Goal: Task Accomplishment & Management: Manage account settings

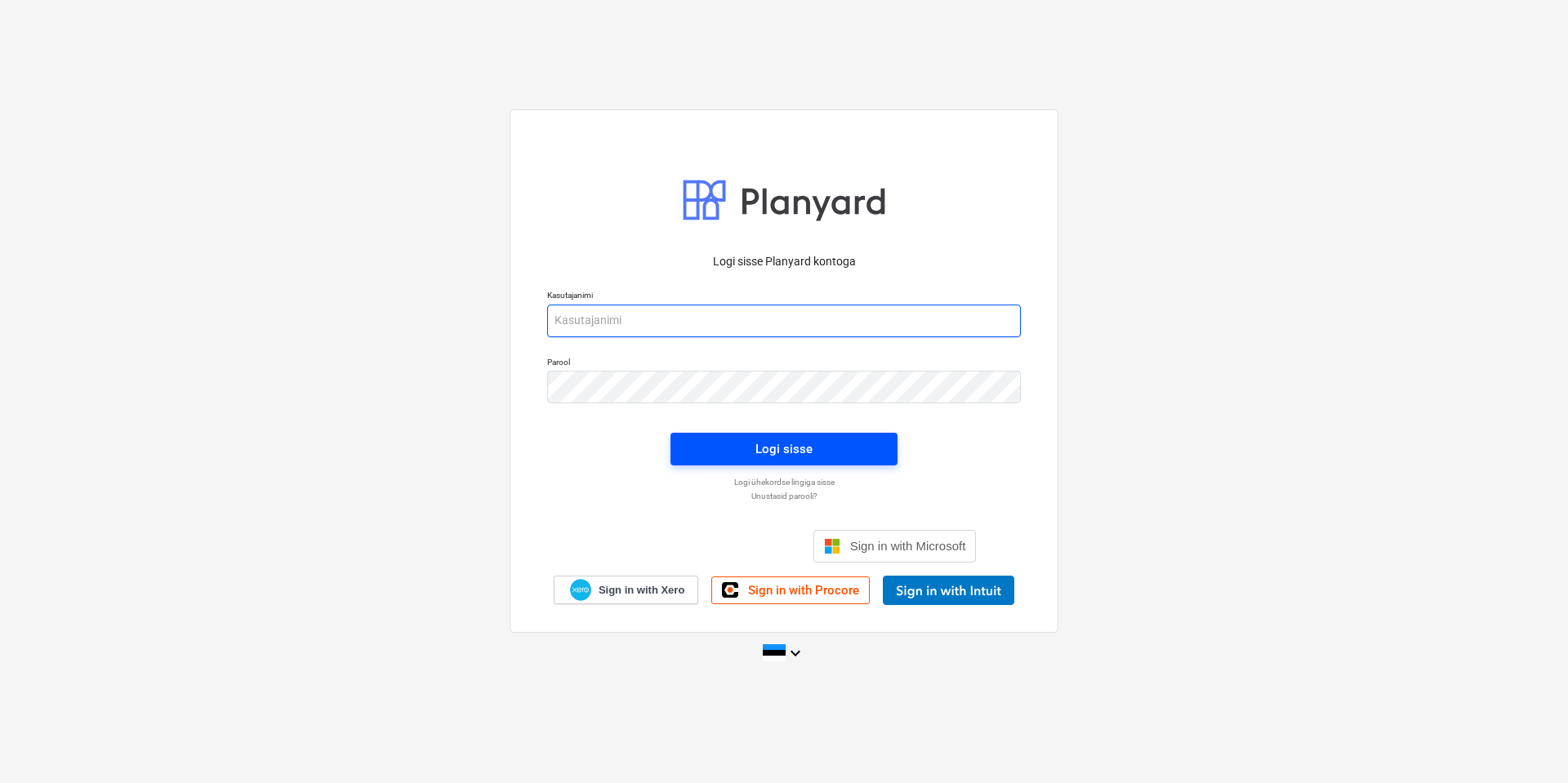
type input "[EMAIL_ADDRESS][DOMAIN_NAME]"
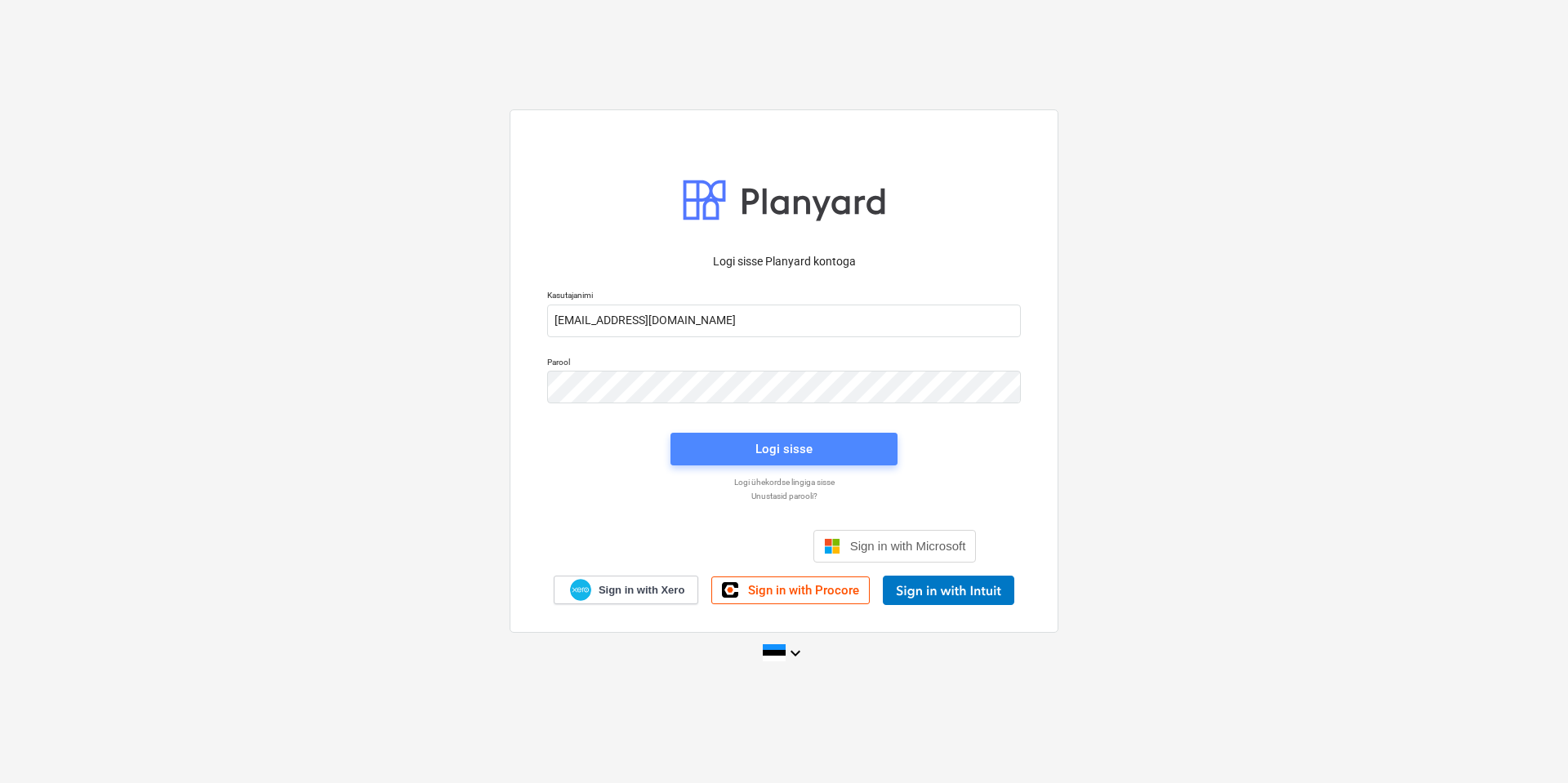
click at [782, 437] on button "Logi sisse" at bounding box center [783, 449] width 227 height 33
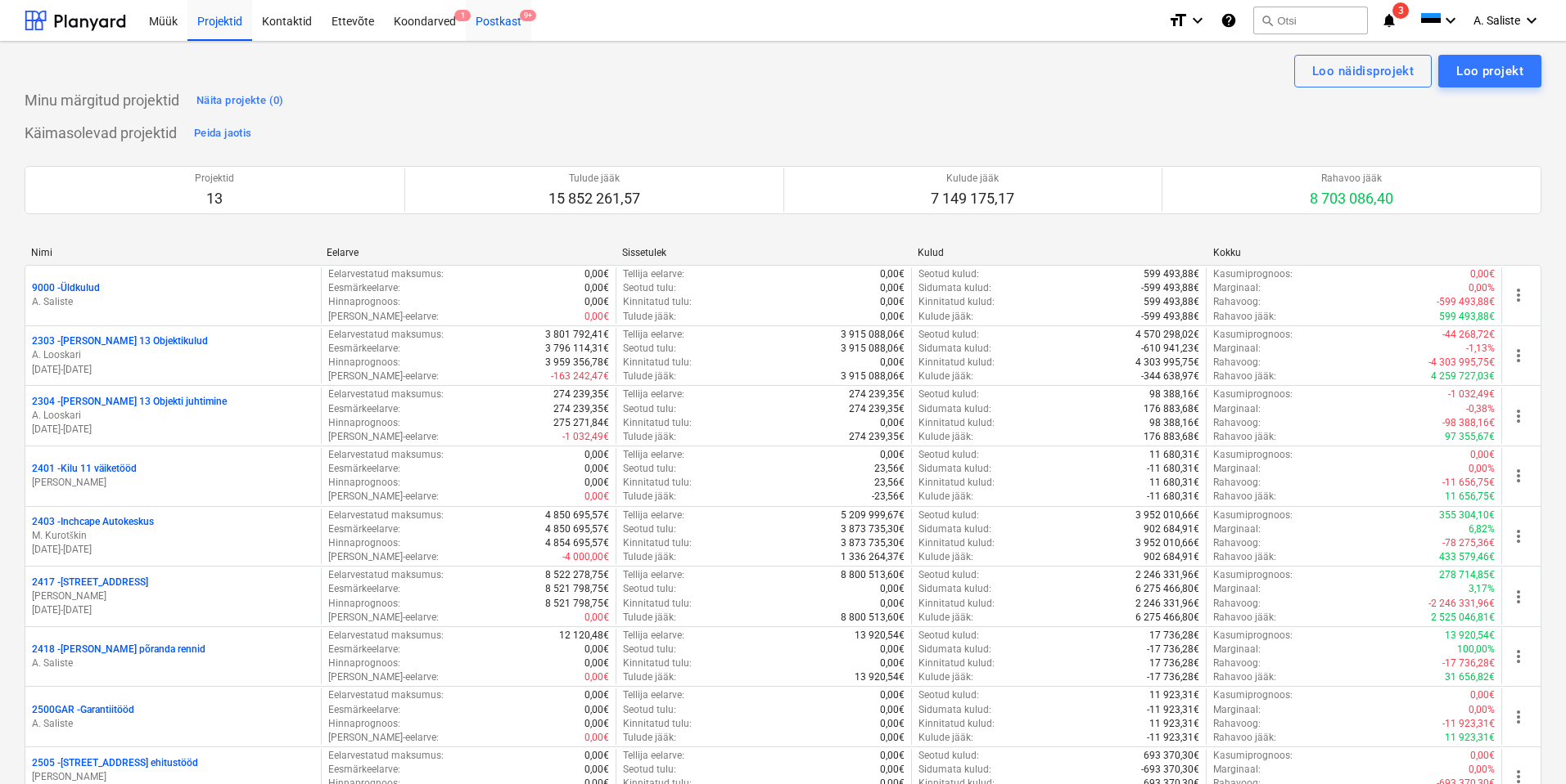
click at [520, 17] on span "9+" at bounding box center [527, 15] width 16 height 12
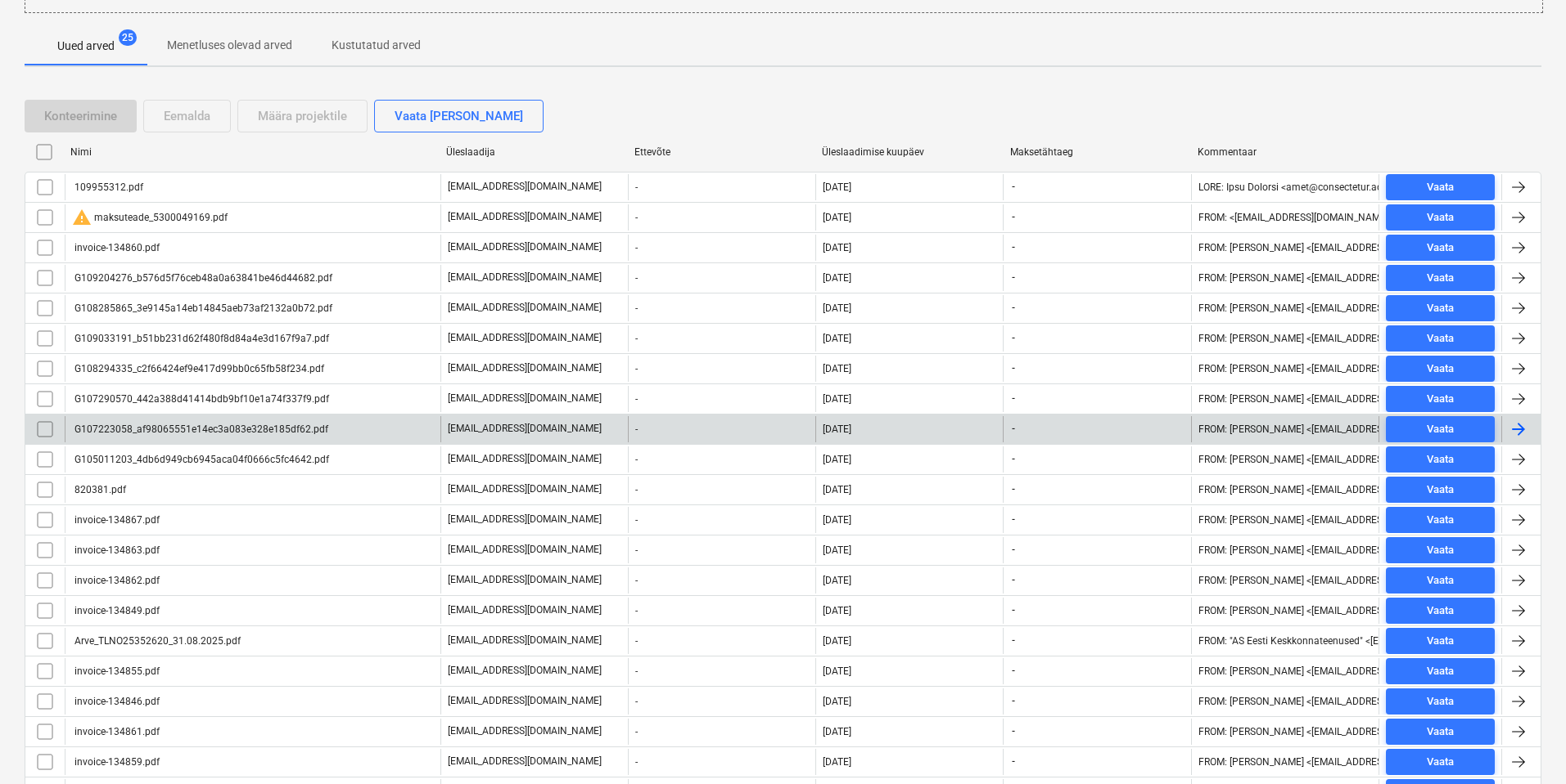
scroll to position [241, 0]
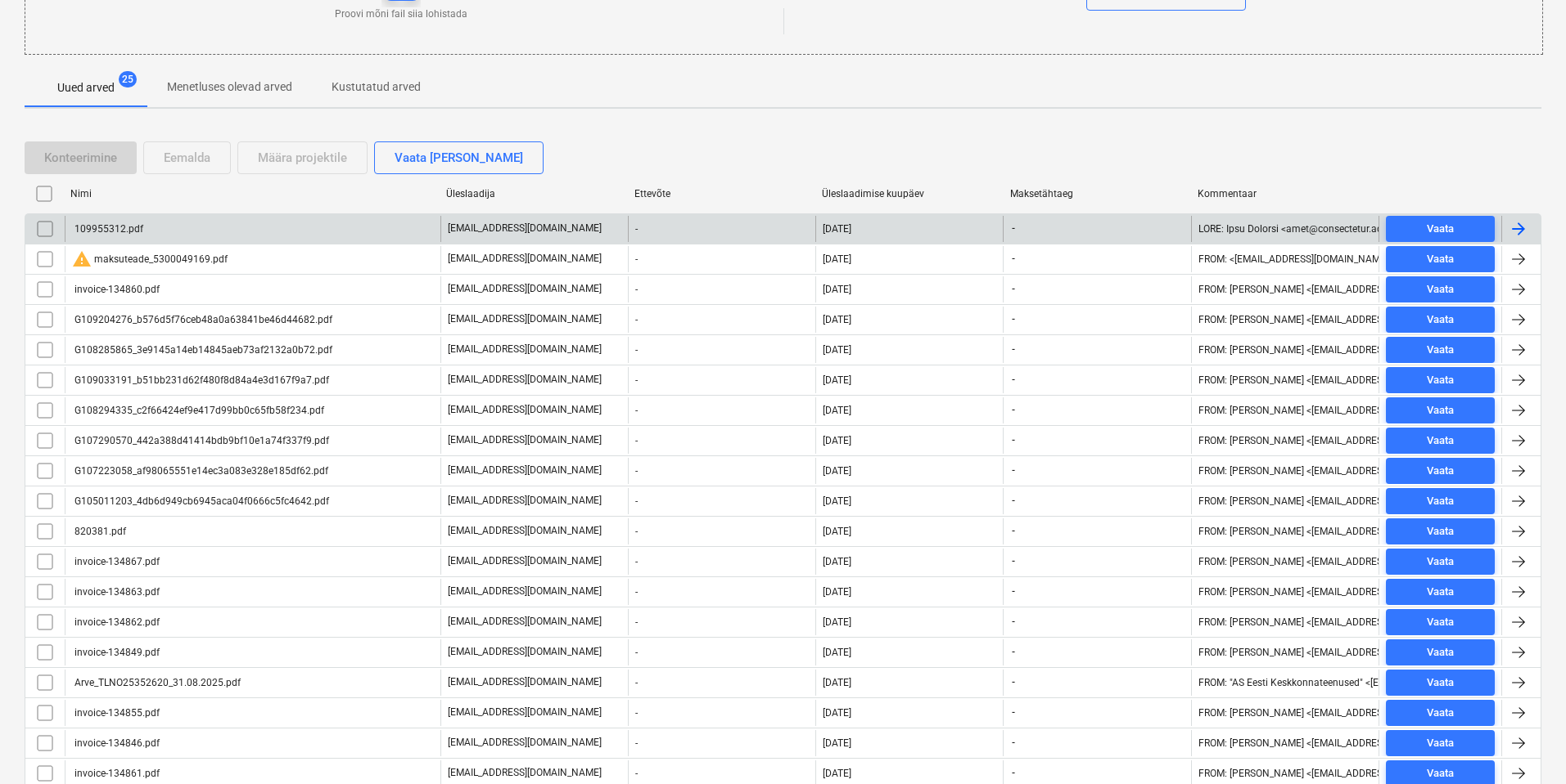
click at [163, 229] on div "109955312.pdf" at bounding box center [252, 229] width 376 height 26
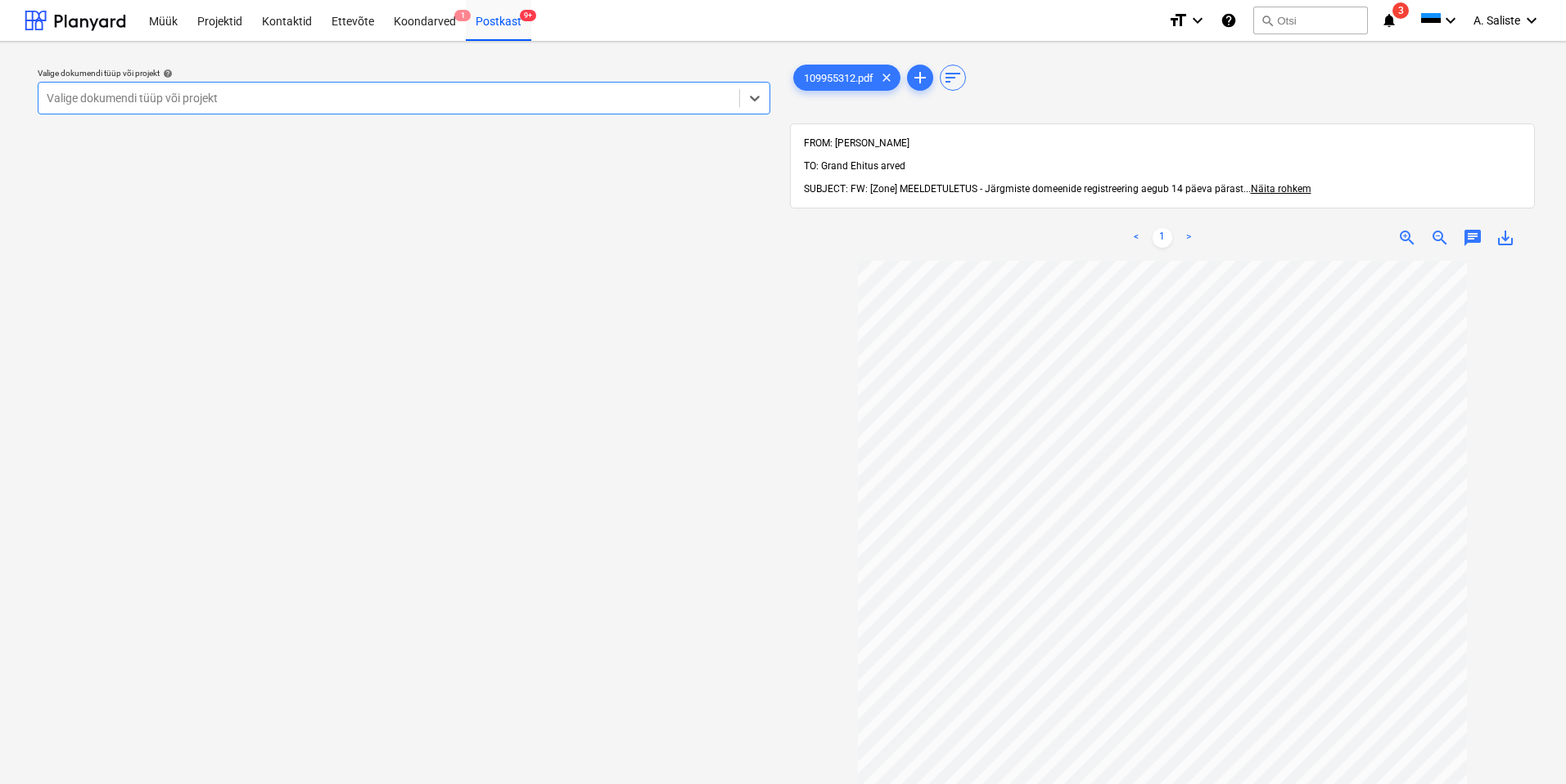
drag, startPoint x: 519, startPoint y: 98, endPoint x: 519, endPoint y: 88, distance: 10.0
click at [519, 97] on div at bounding box center [388, 98] width 684 height 16
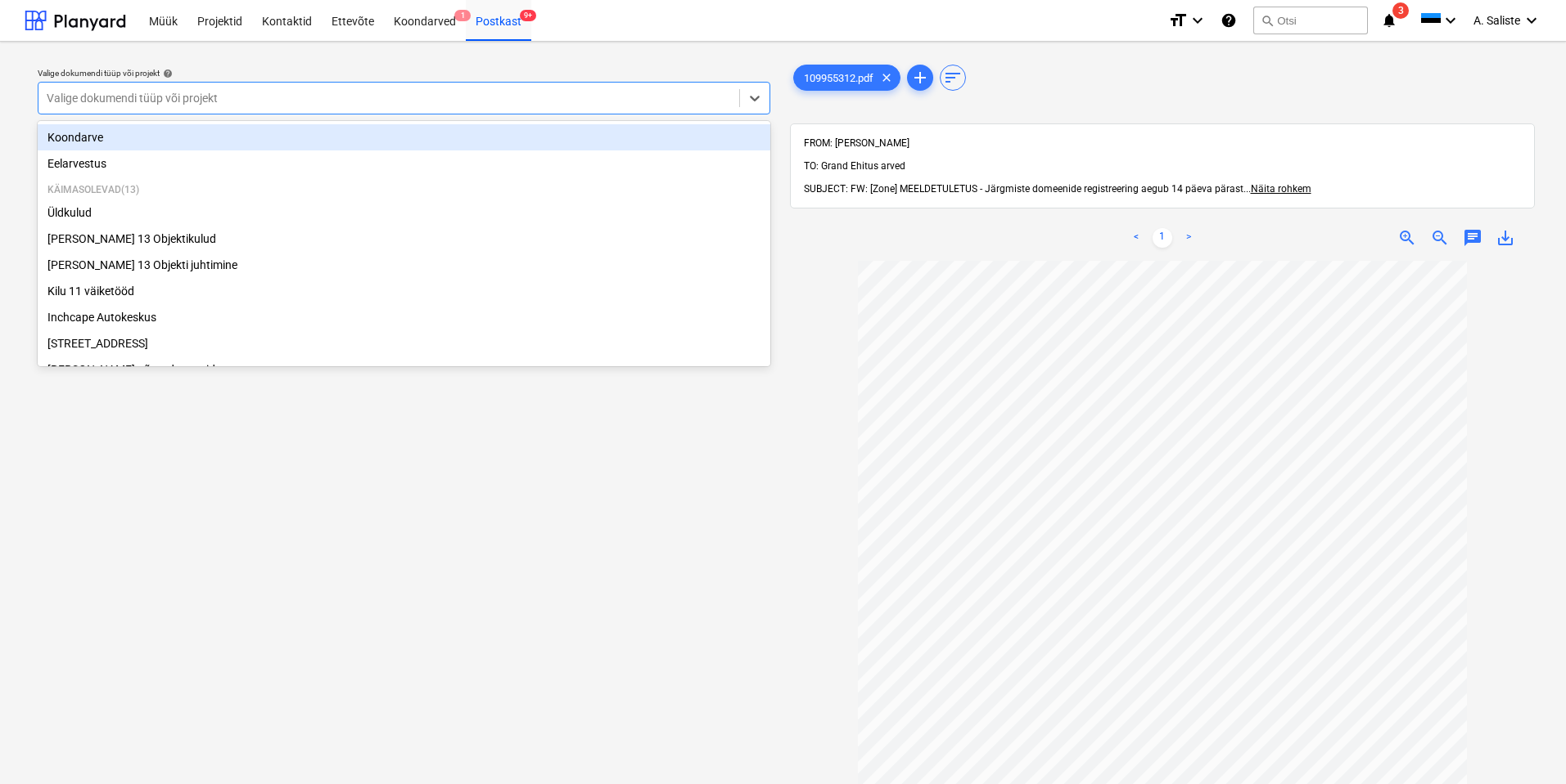
scroll to position [6, 0]
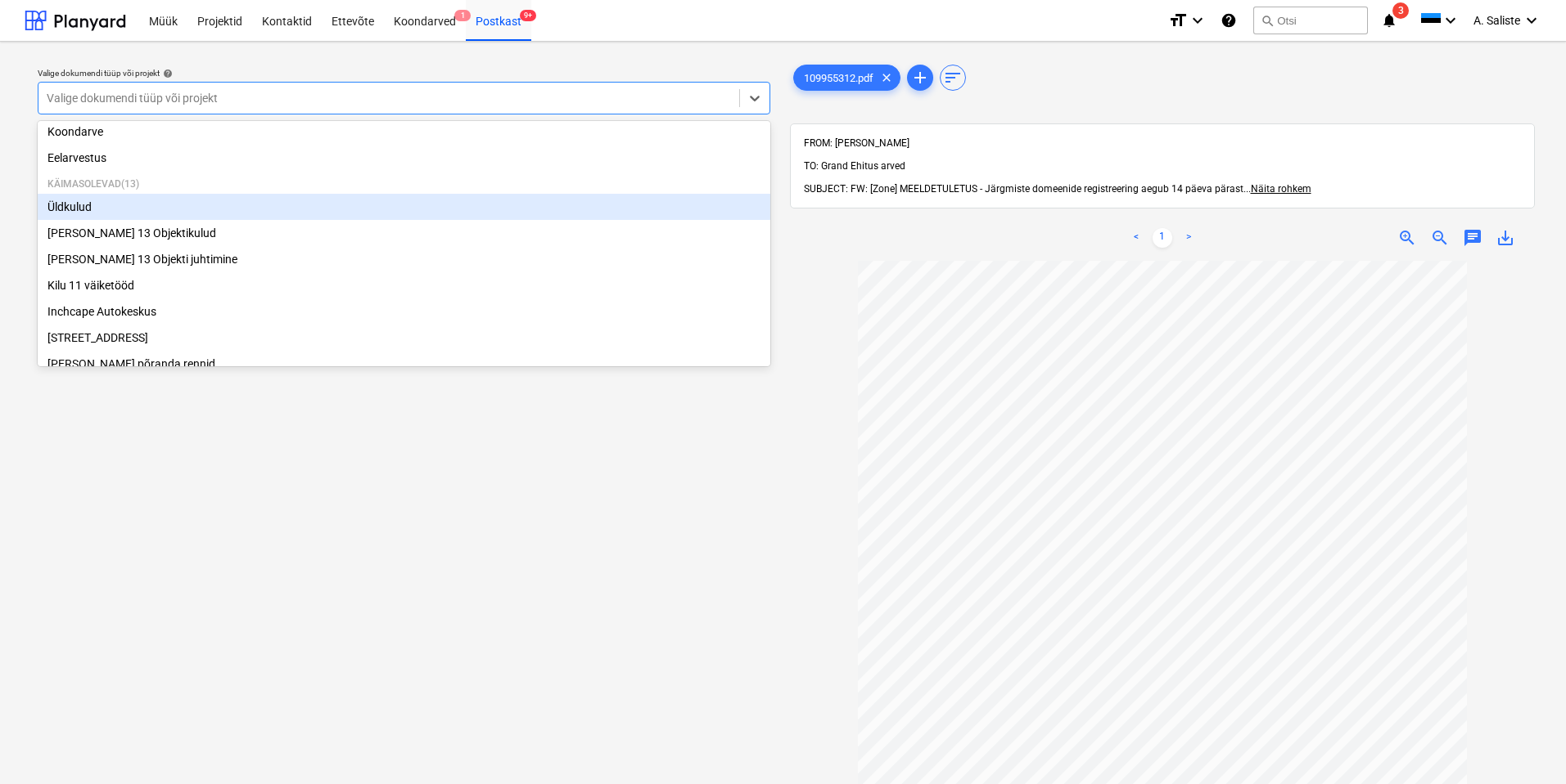
click at [130, 211] on div "Üldkulud" at bounding box center [404, 207] width 732 height 26
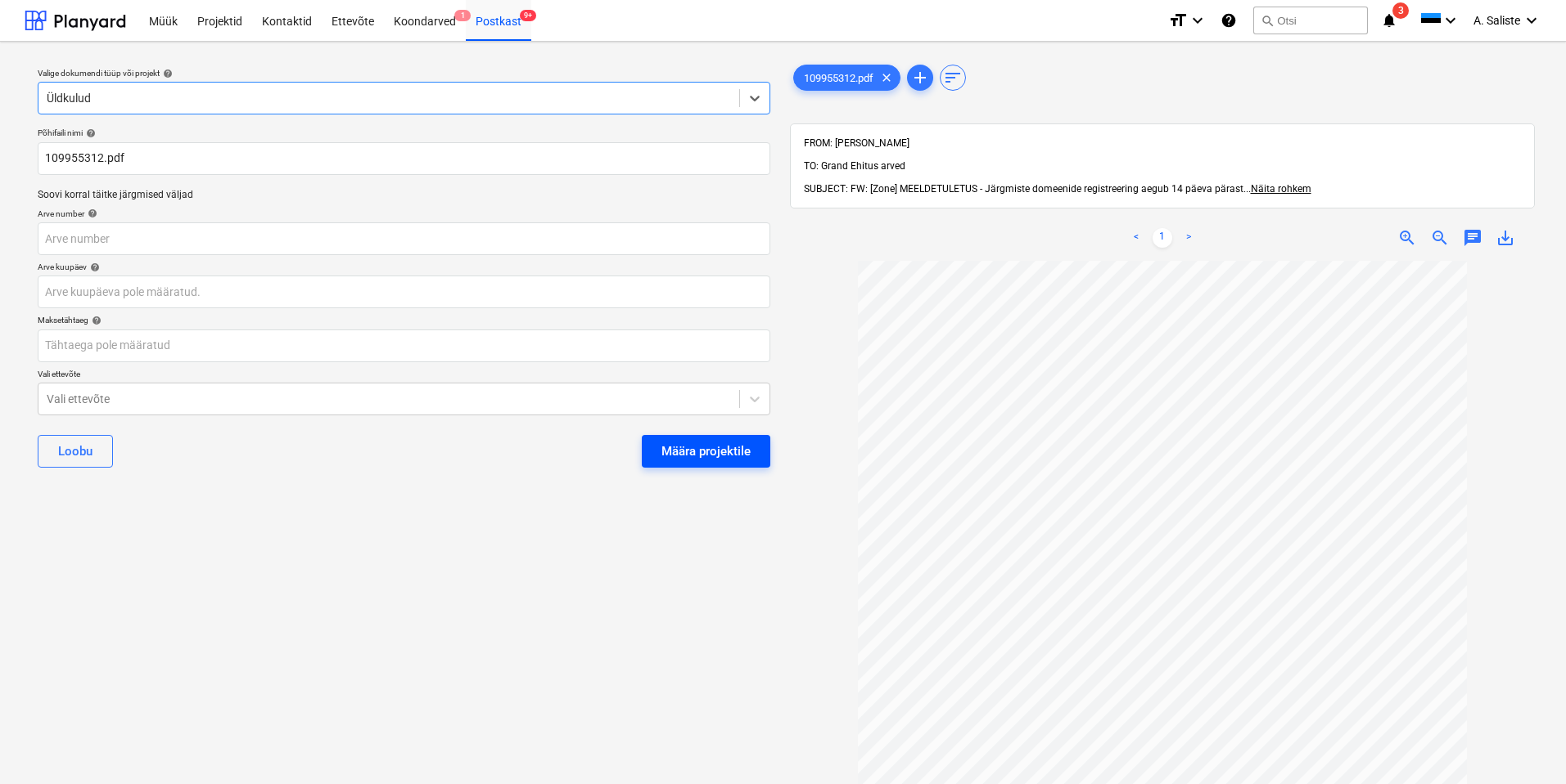
click at [682, 452] on div "Määra projektile" at bounding box center [705, 452] width 89 height 21
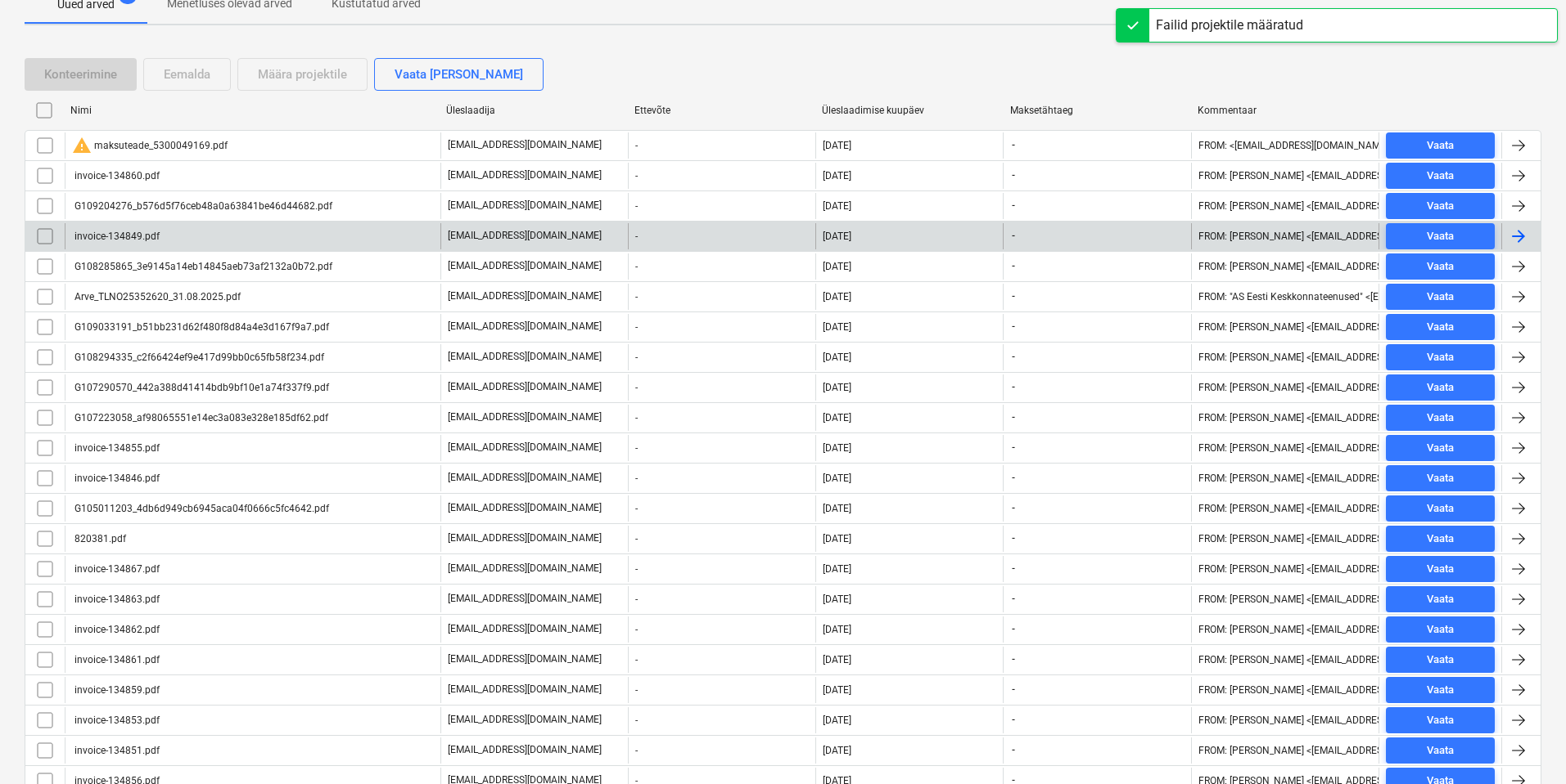
scroll to position [327, 0]
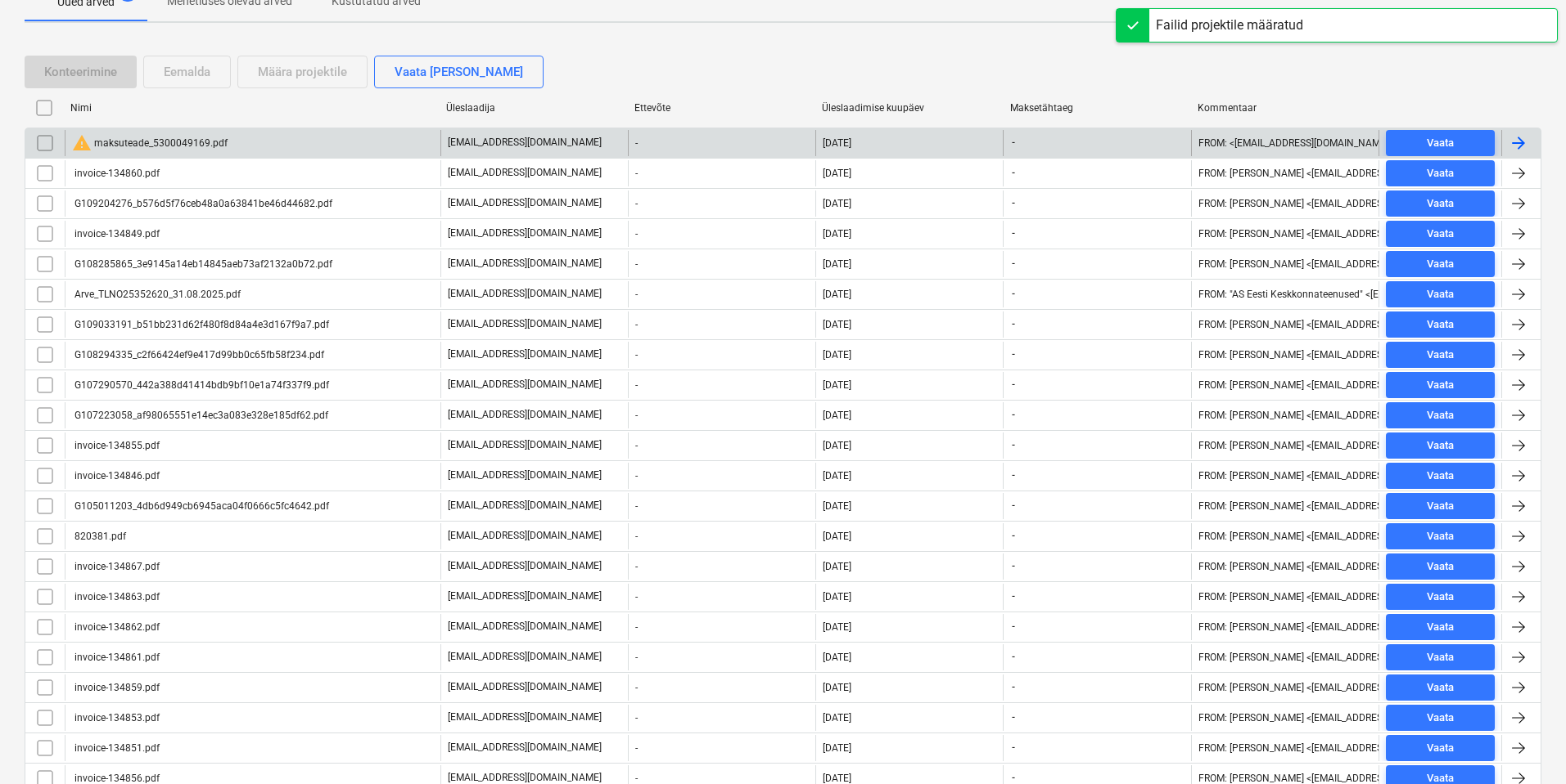
click at [185, 144] on div "warning maksuteade_5300049169.pdf" at bounding box center [150, 143] width 156 height 19
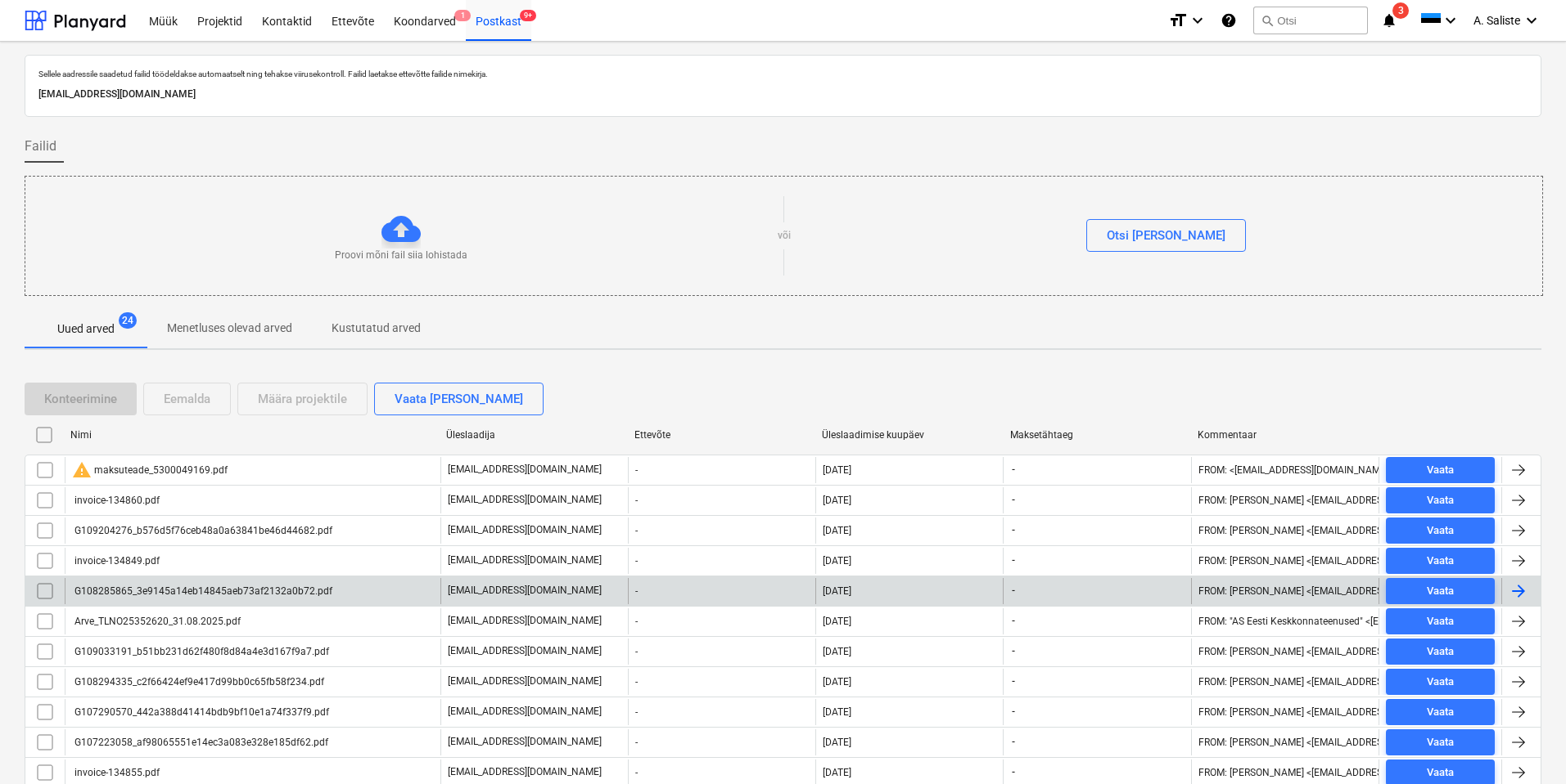
scroll to position [327, 0]
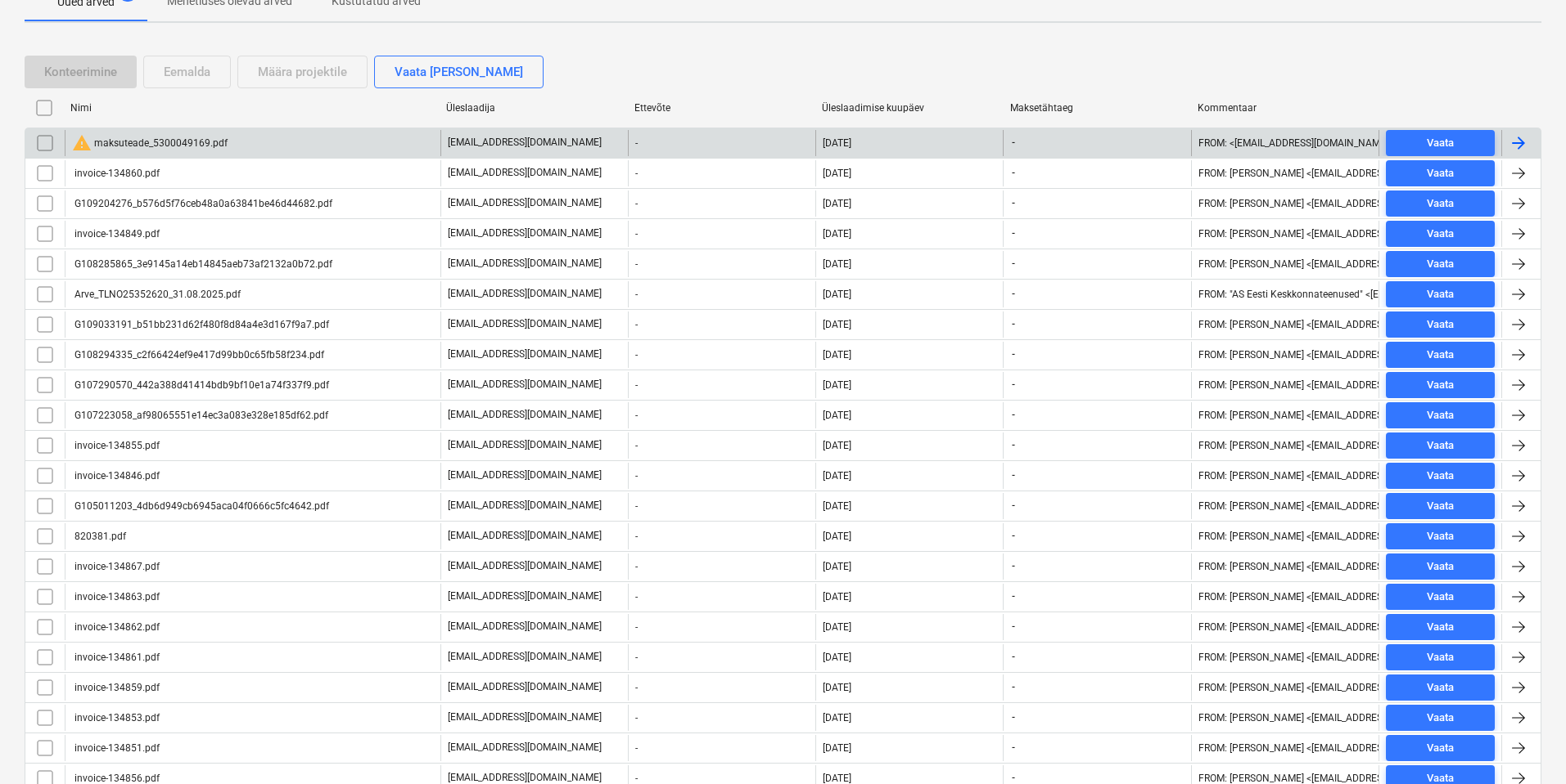
click at [47, 147] on input "checkbox" at bounding box center [44, 143] width 26 height 26
click at [196, 71] on div "Eemalda" at bounding box center [186, 72] width 46 height 21
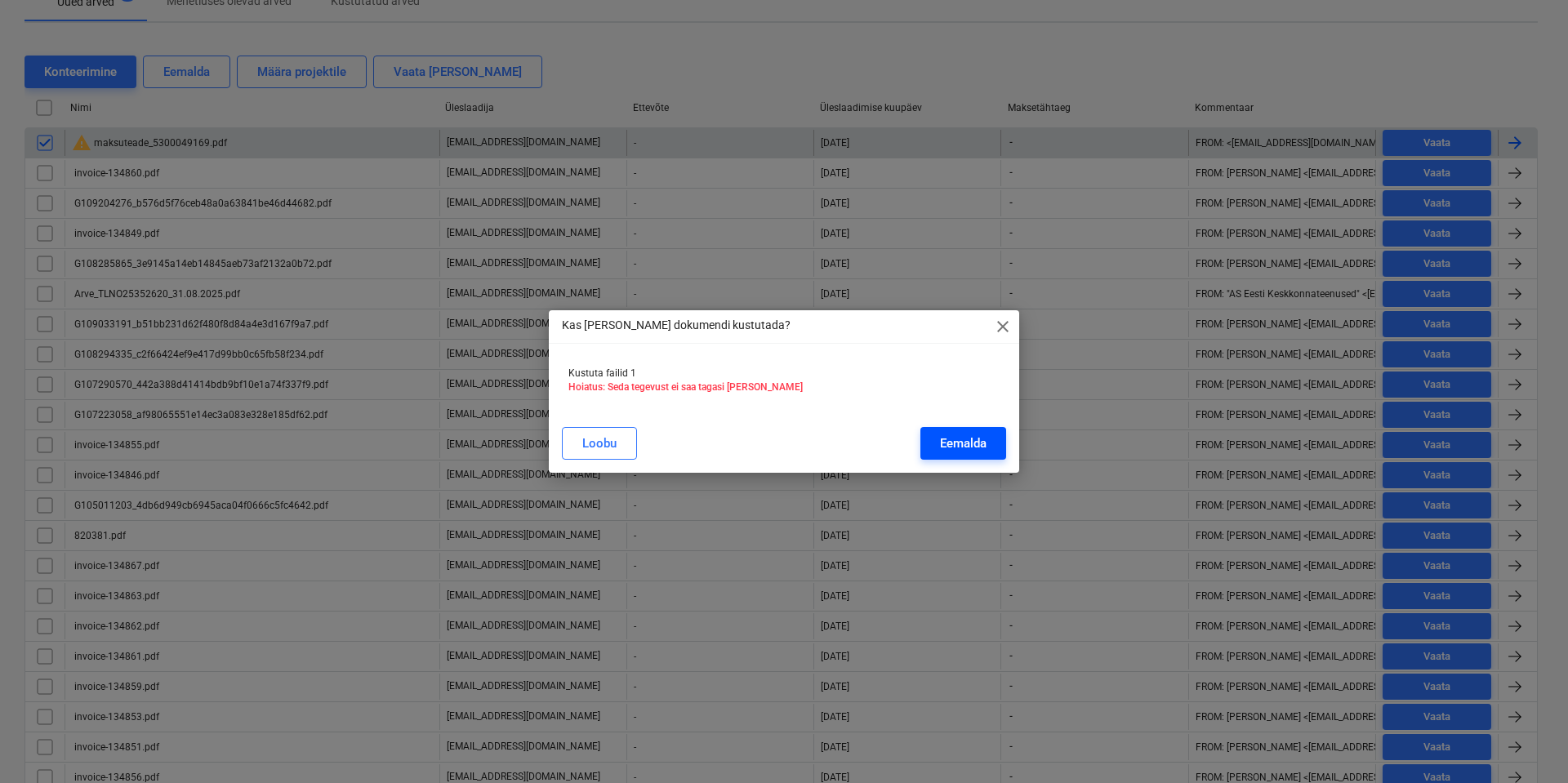
click at [940, 453] on div "Eemalda" at bounding box center [963, 444] width 46 height 21
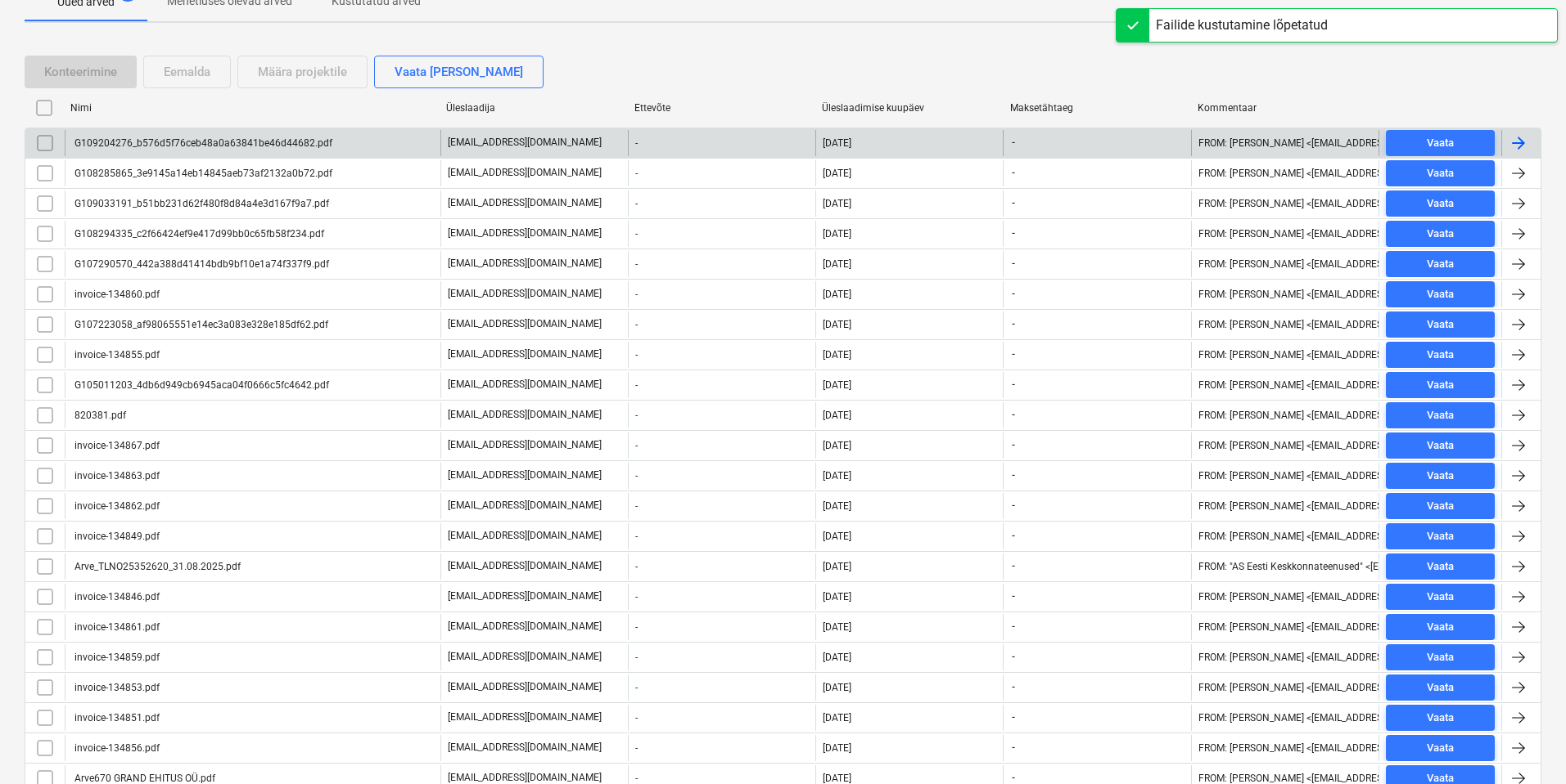
click at [276, 154] on div "G109204276_b576d5f76ceb48a0a63841be46d44682.pdf" at bounding box center [252, 143] width 376 height 26
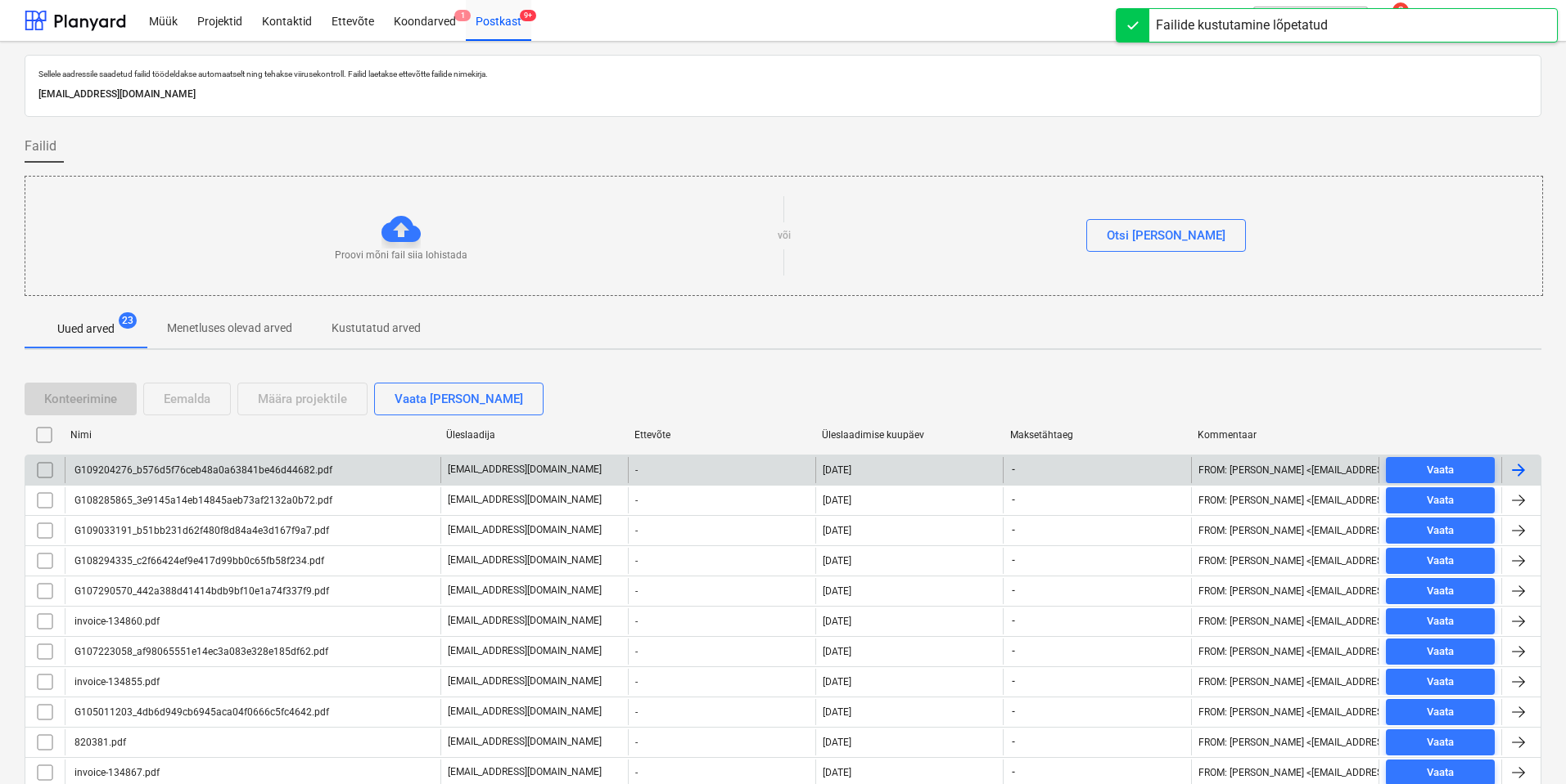
scroll to position [327, 0]
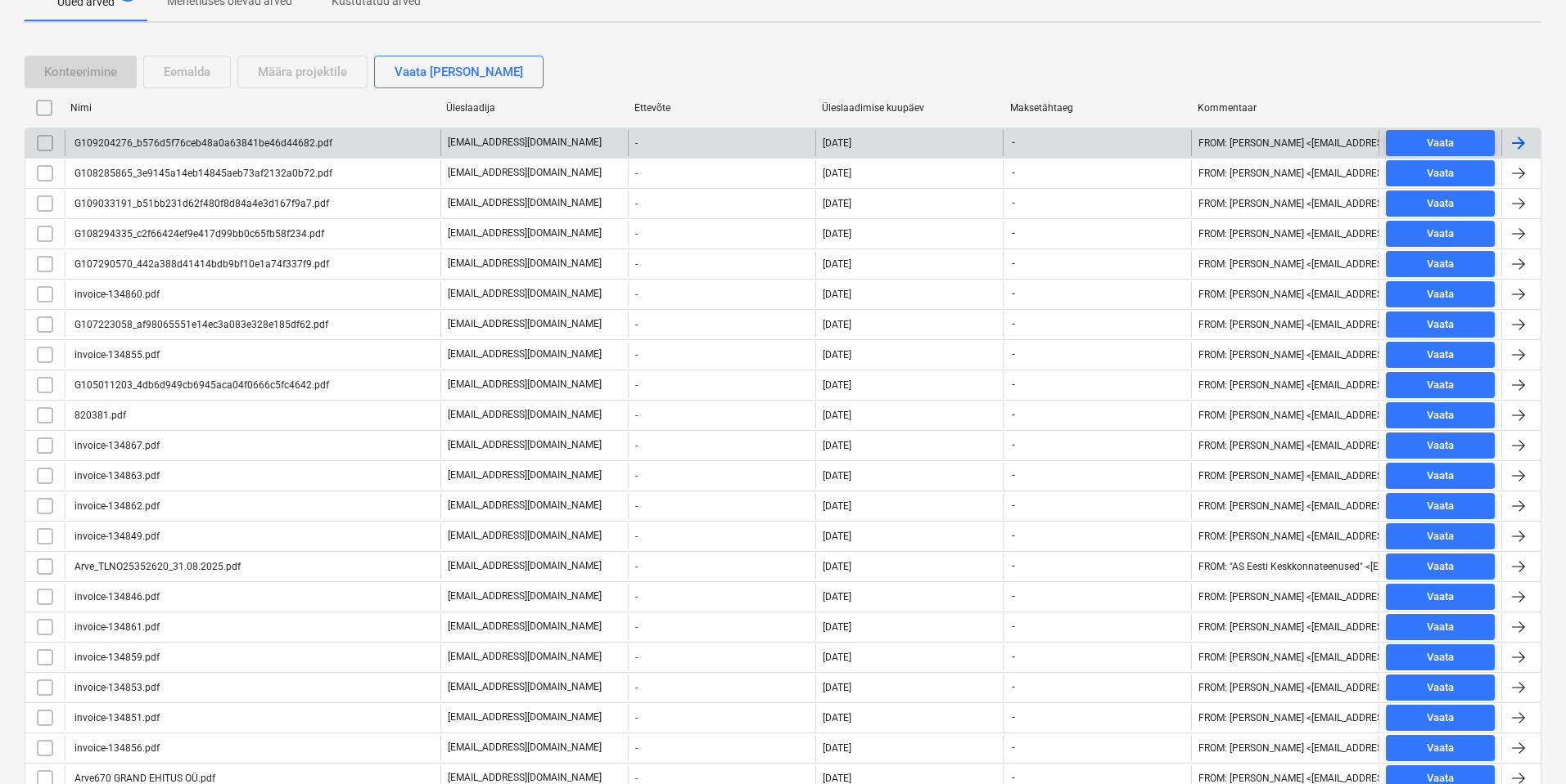
click at [44, 145] on input "checkbox" at bounding box center [44, 143] width 26 height 26
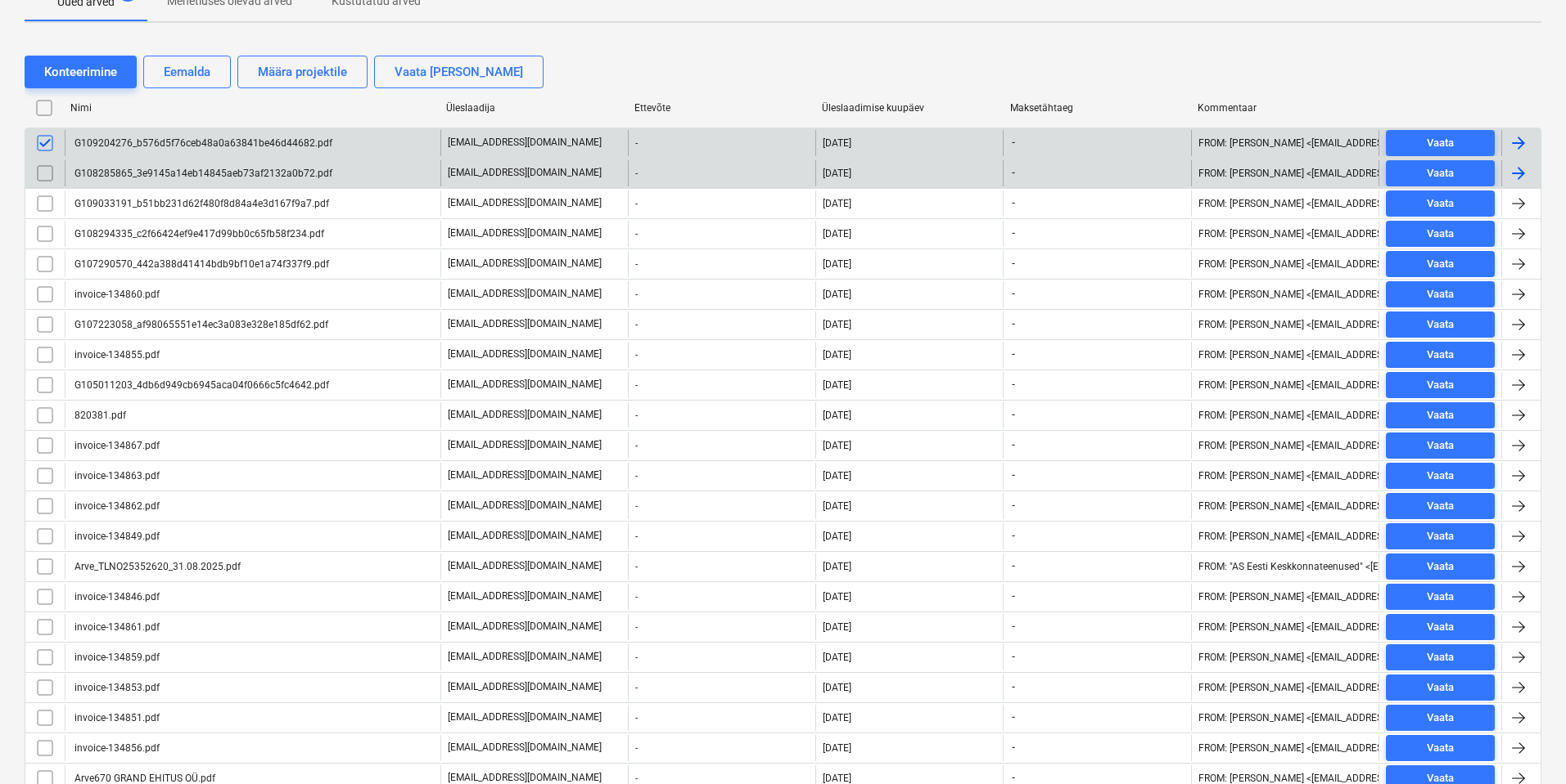
click at [47, 177] on input "checkbox" at bounding box center [44, 173] width 26 height 26
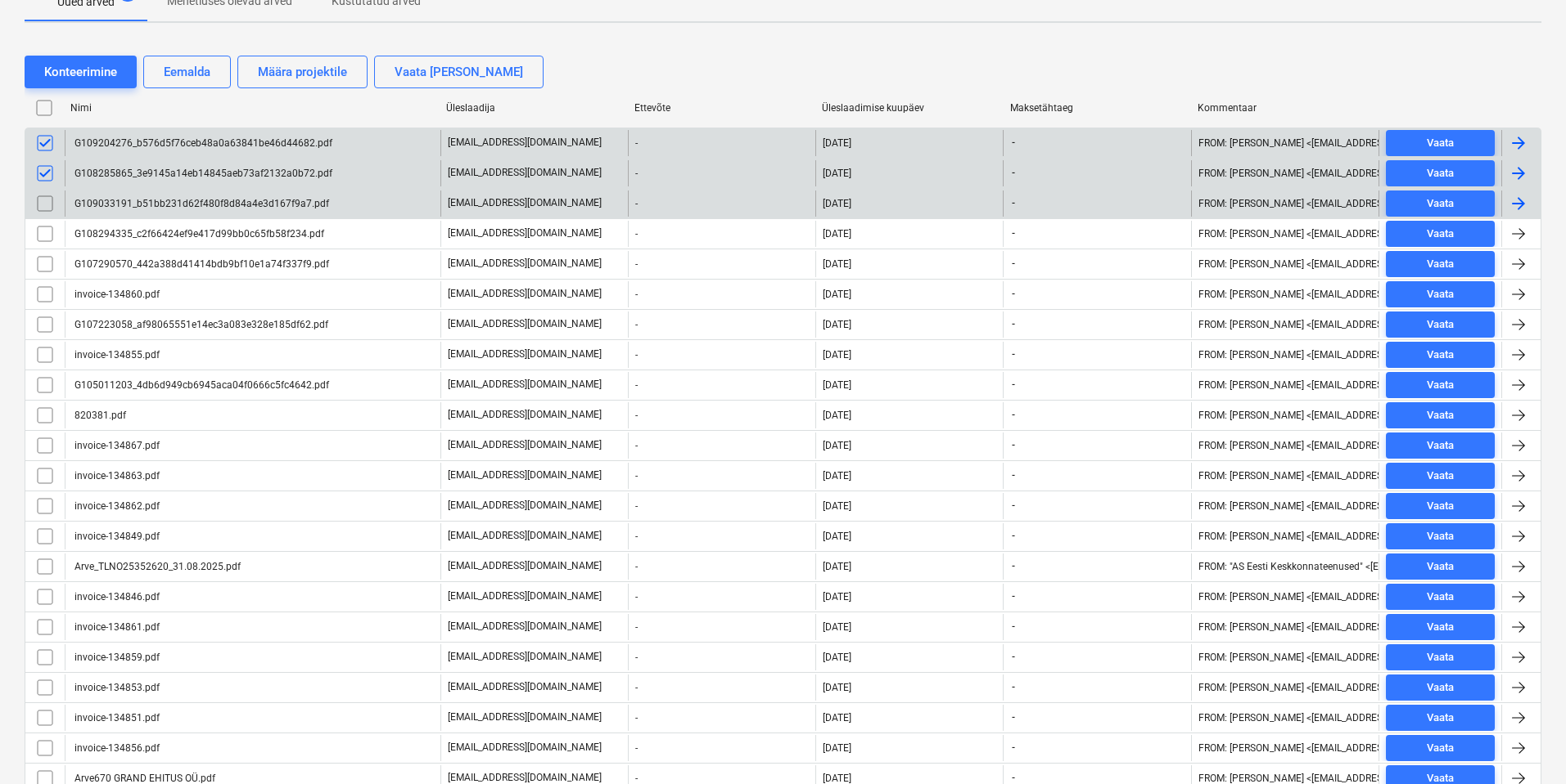
click at [47, 203] on input "checkbox" at bounding box center [44, 203] width 26 height 26
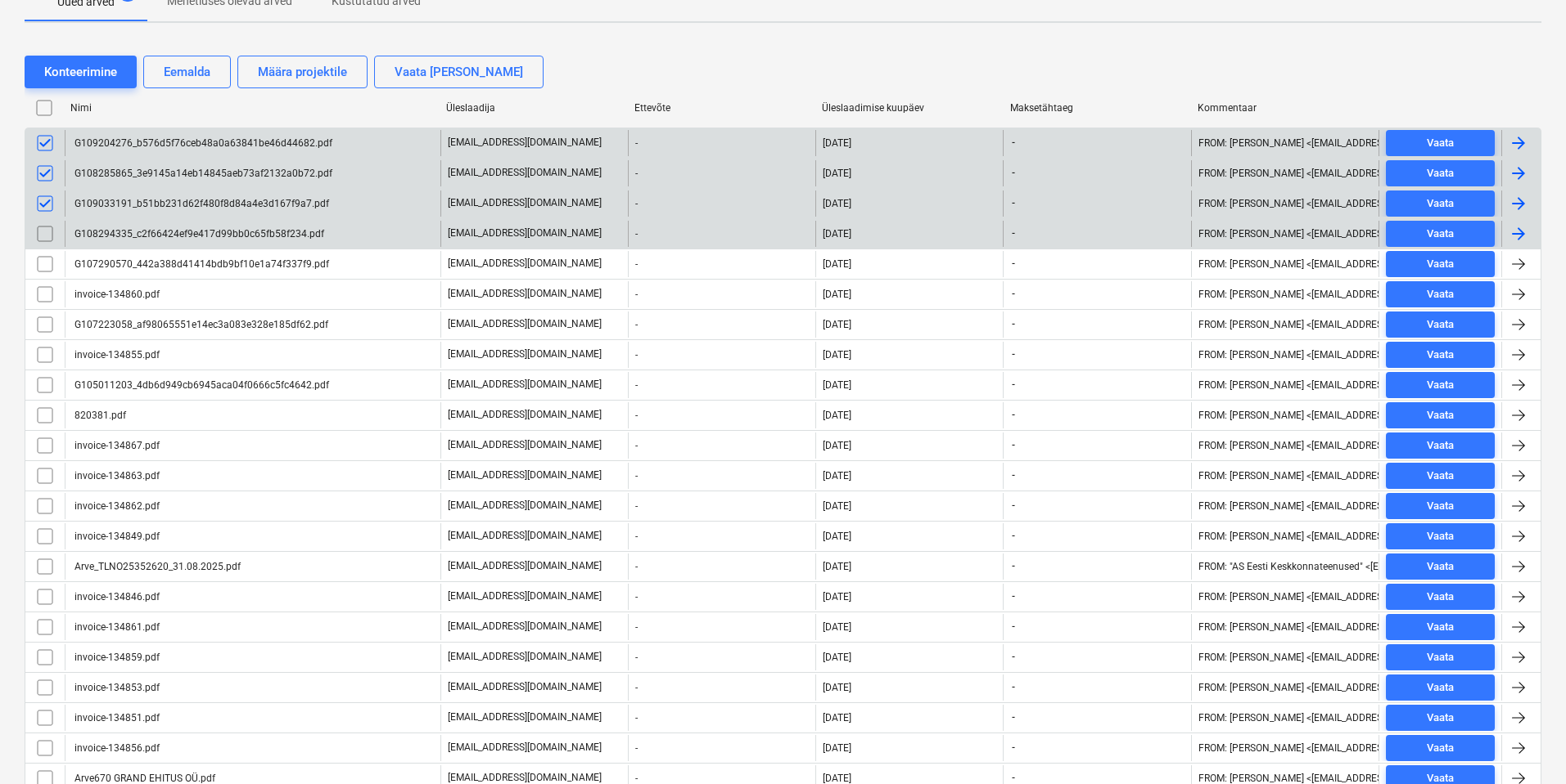
click at [45, 233] on input "checkbox" at bounding box center [44, 234] width 26 height 26
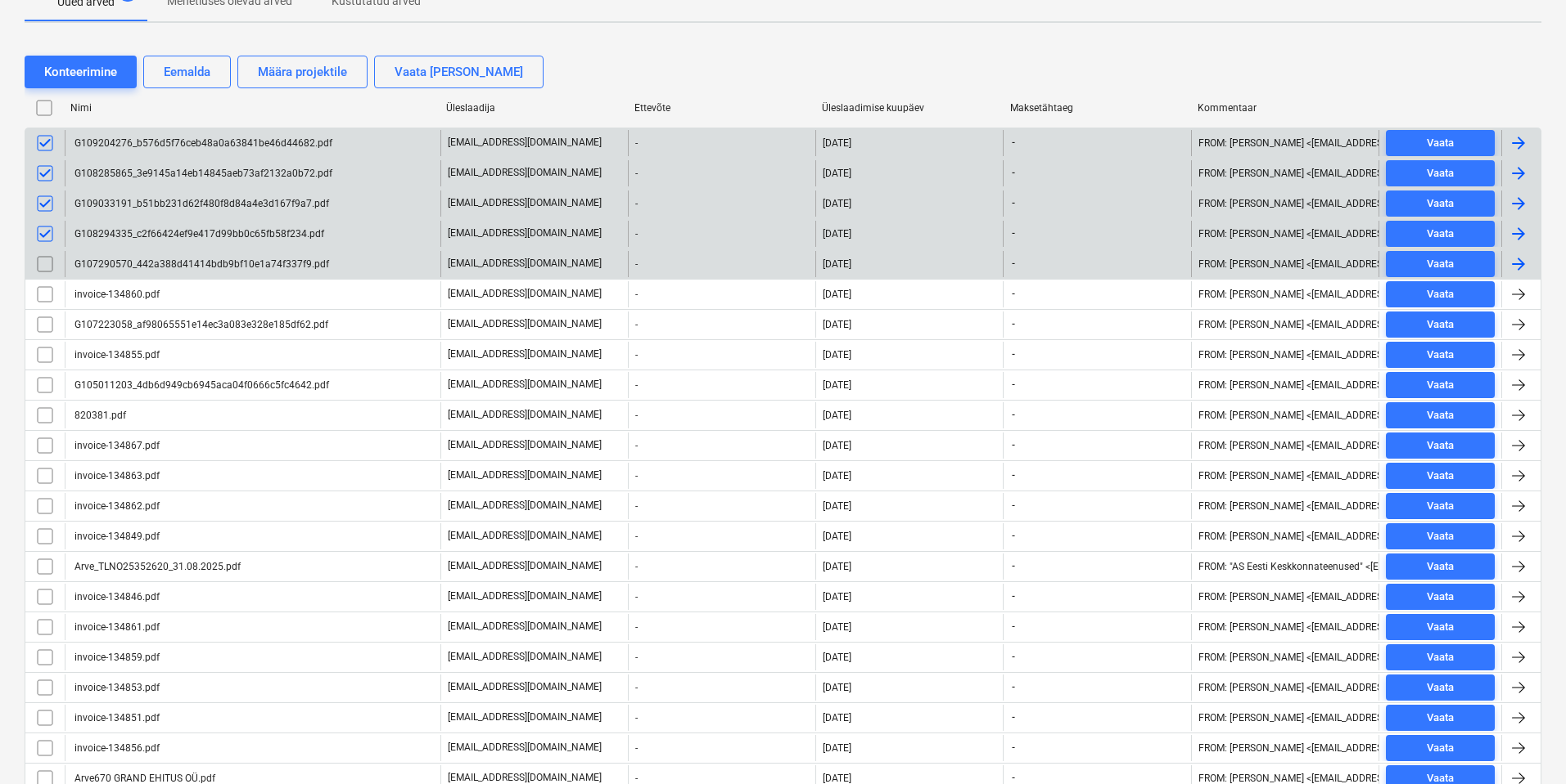
click at [43, 259] on input "checkbox" at bounding box center [44, 264] width 26 height 26
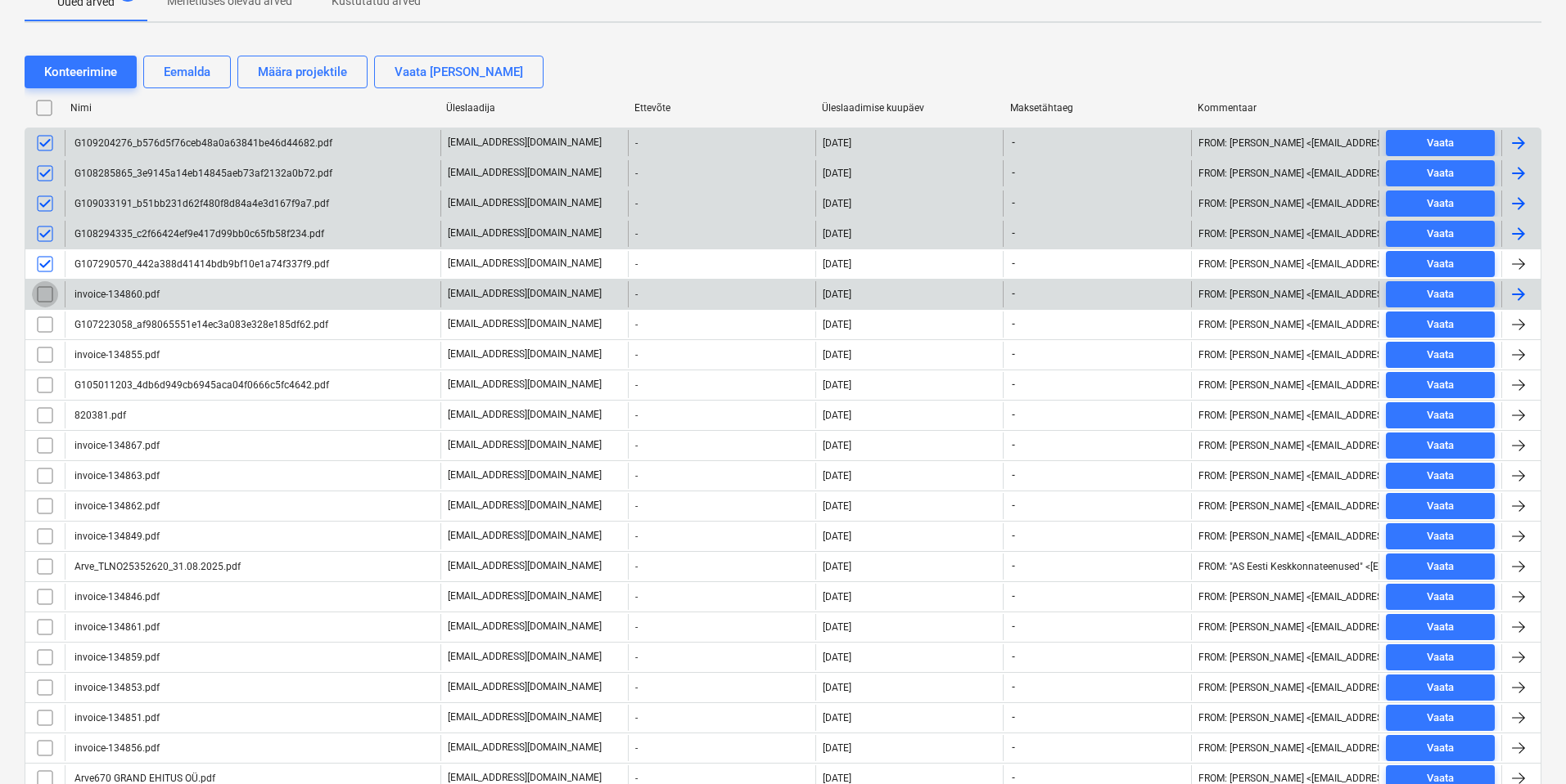
click at [42, 296] on input "checkbox" at bounding box center [44, 294] width 26 height 26
click at [46, 325] on input "checkbox" at bounding box center [44, 324] width 26 height 26
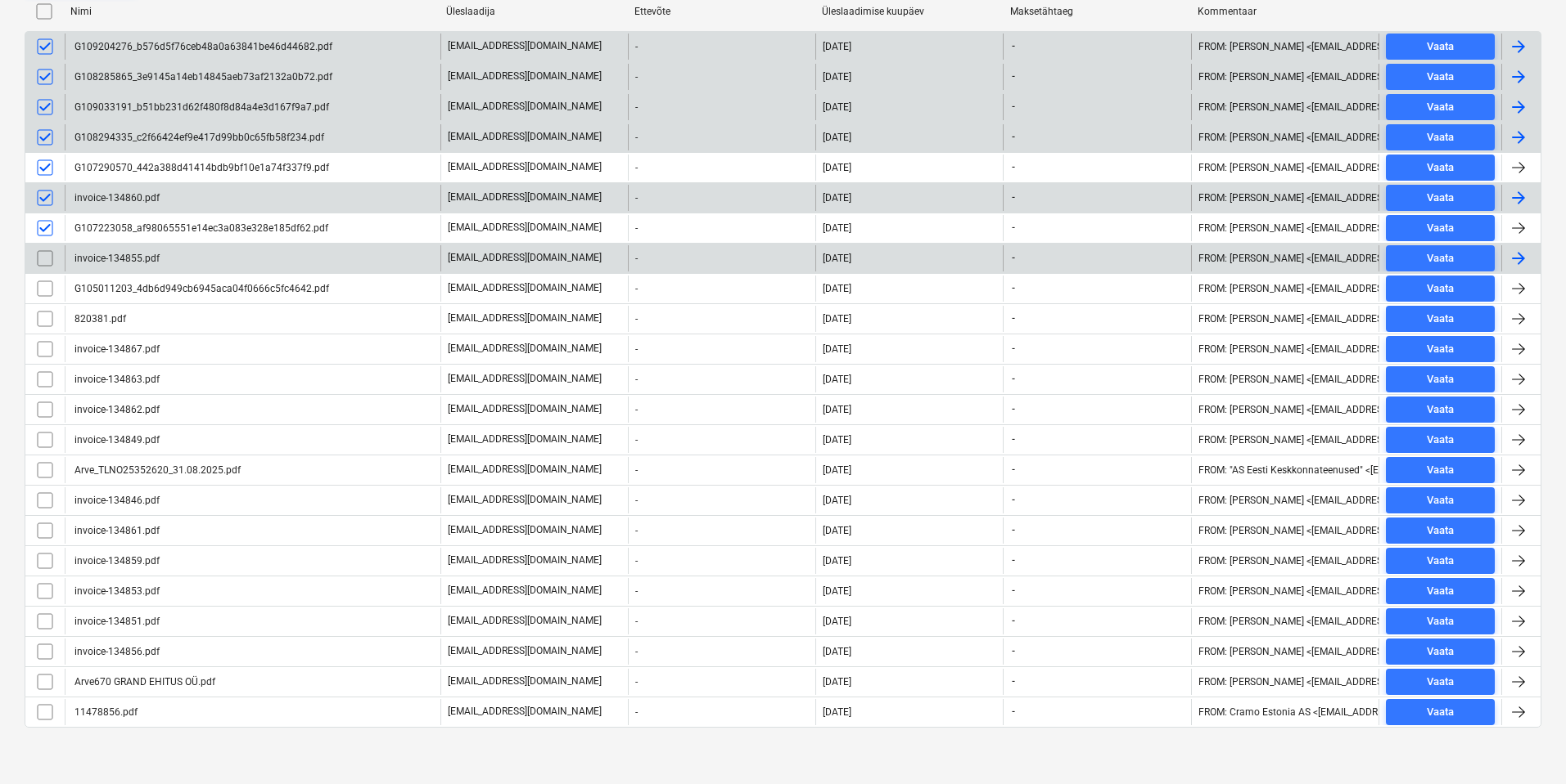
scroll to position [426, 0]
click at [43, 253] on input "checkbox" at bounding box center [44, 256] width 26 height 26
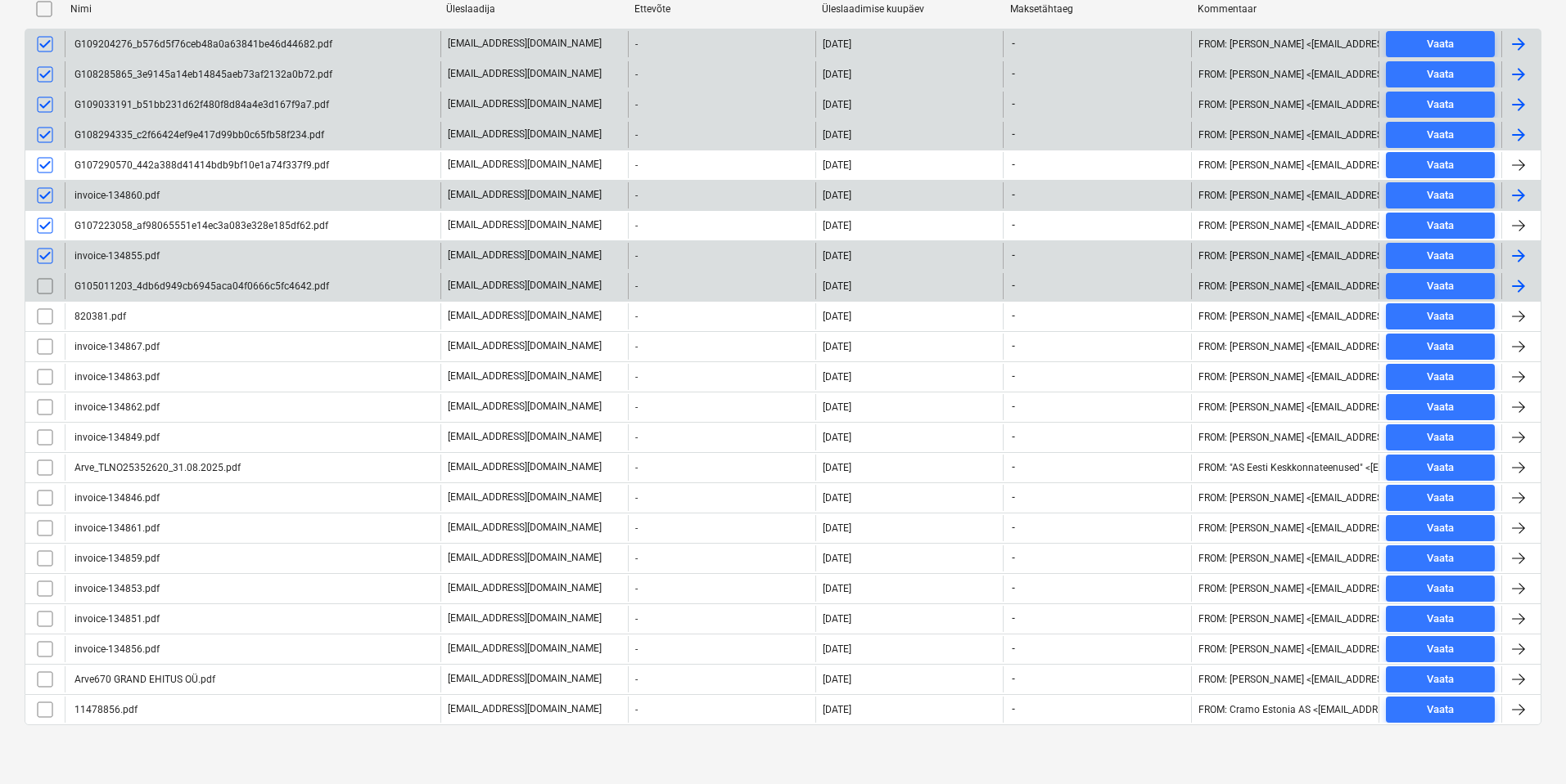
click at [45, 292] on input "checkbox" at bounding box center [44, 286] width 26 height 26
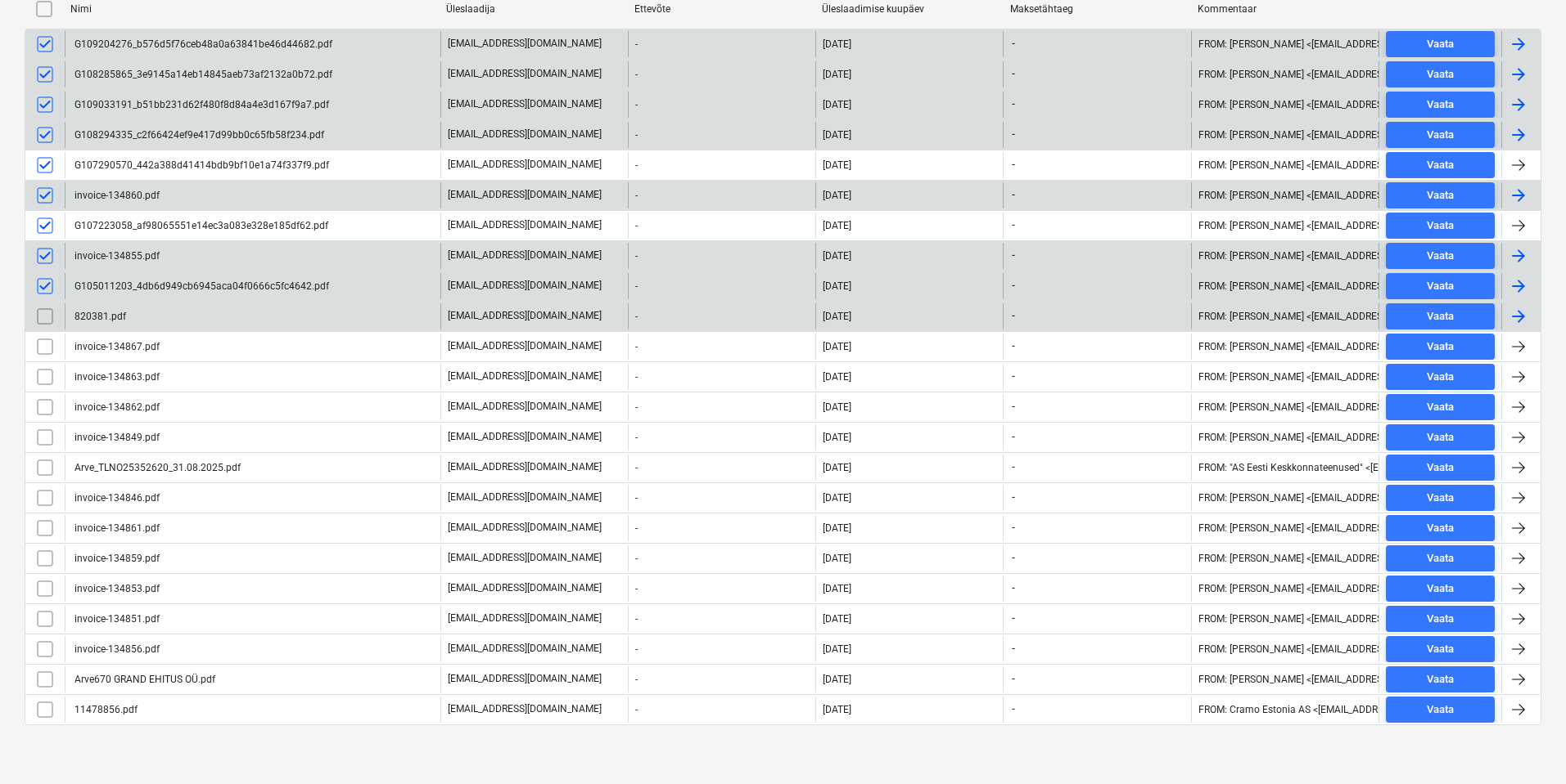
click at [46, 321] on input "checkbox" at bounding box center [44, 316] width 26 height 26
click at [49, 350] on input "checkbox" at bounding box center [44, 347] width 26 height 26
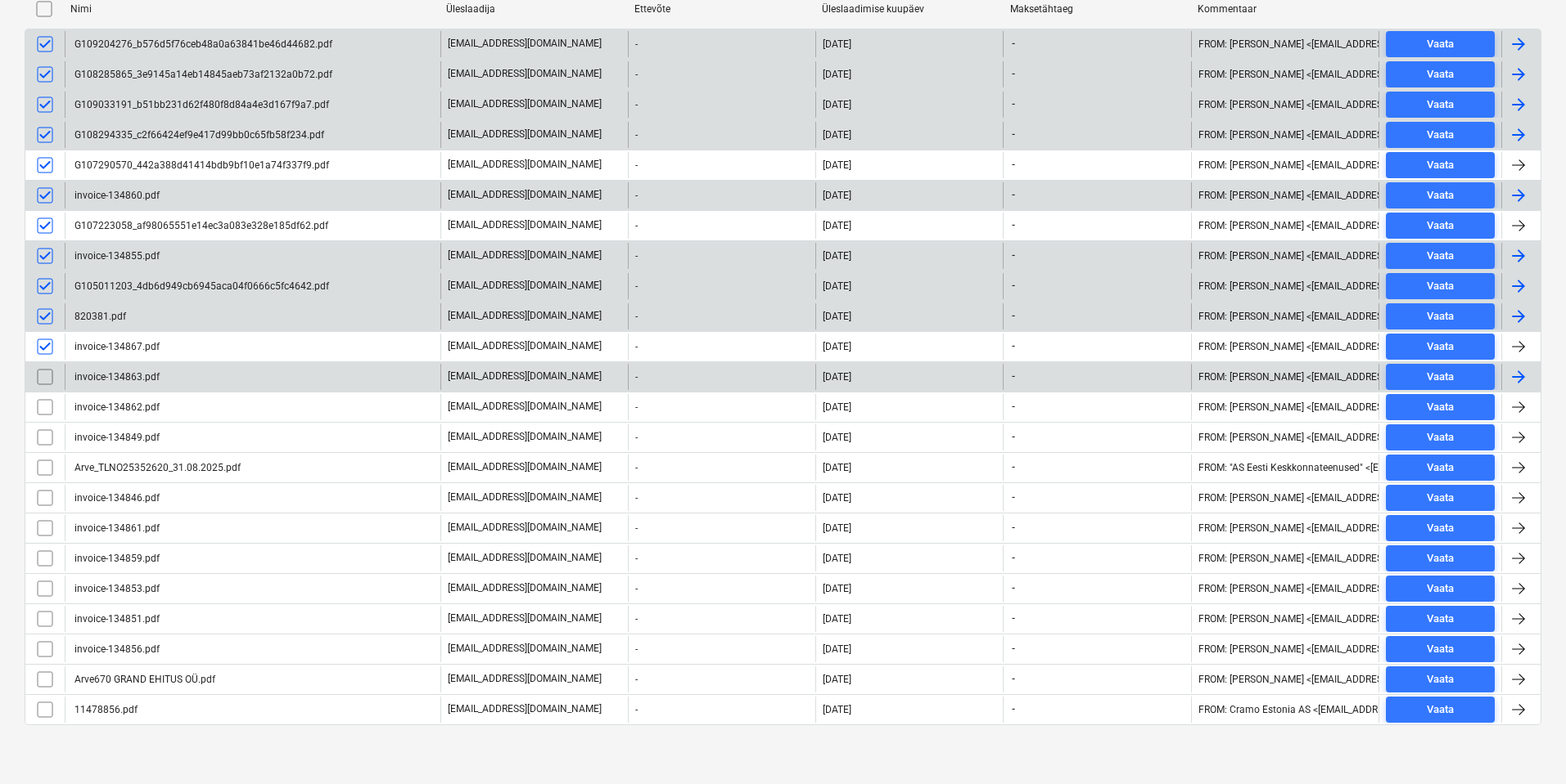
click at [48, 378] on input "checkbox" at bounding box center [44, 377] width 26 height 26
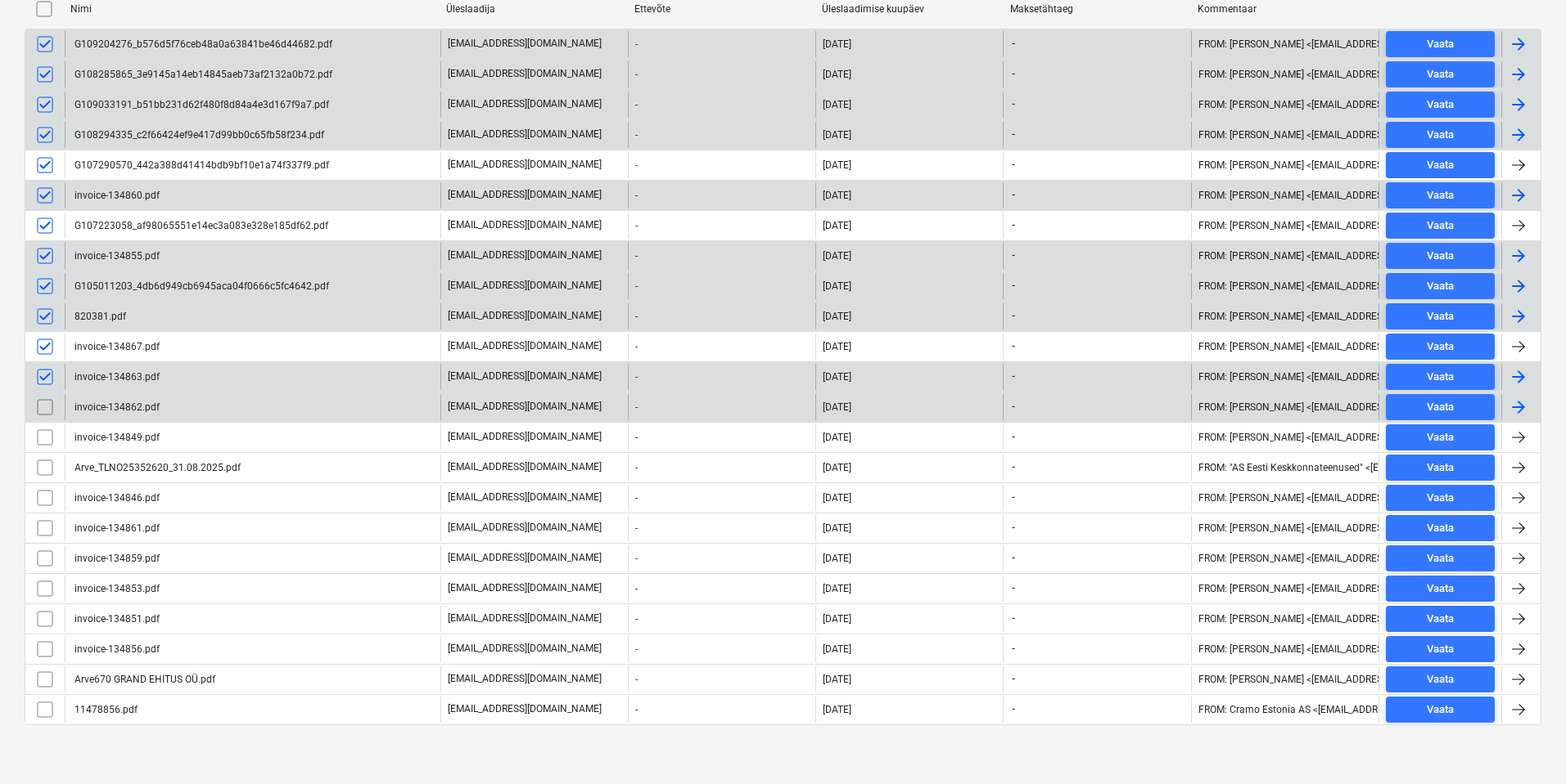
click at [51, 410] on input "checkbox" at bounding box center [44, 406] width 26 height 26
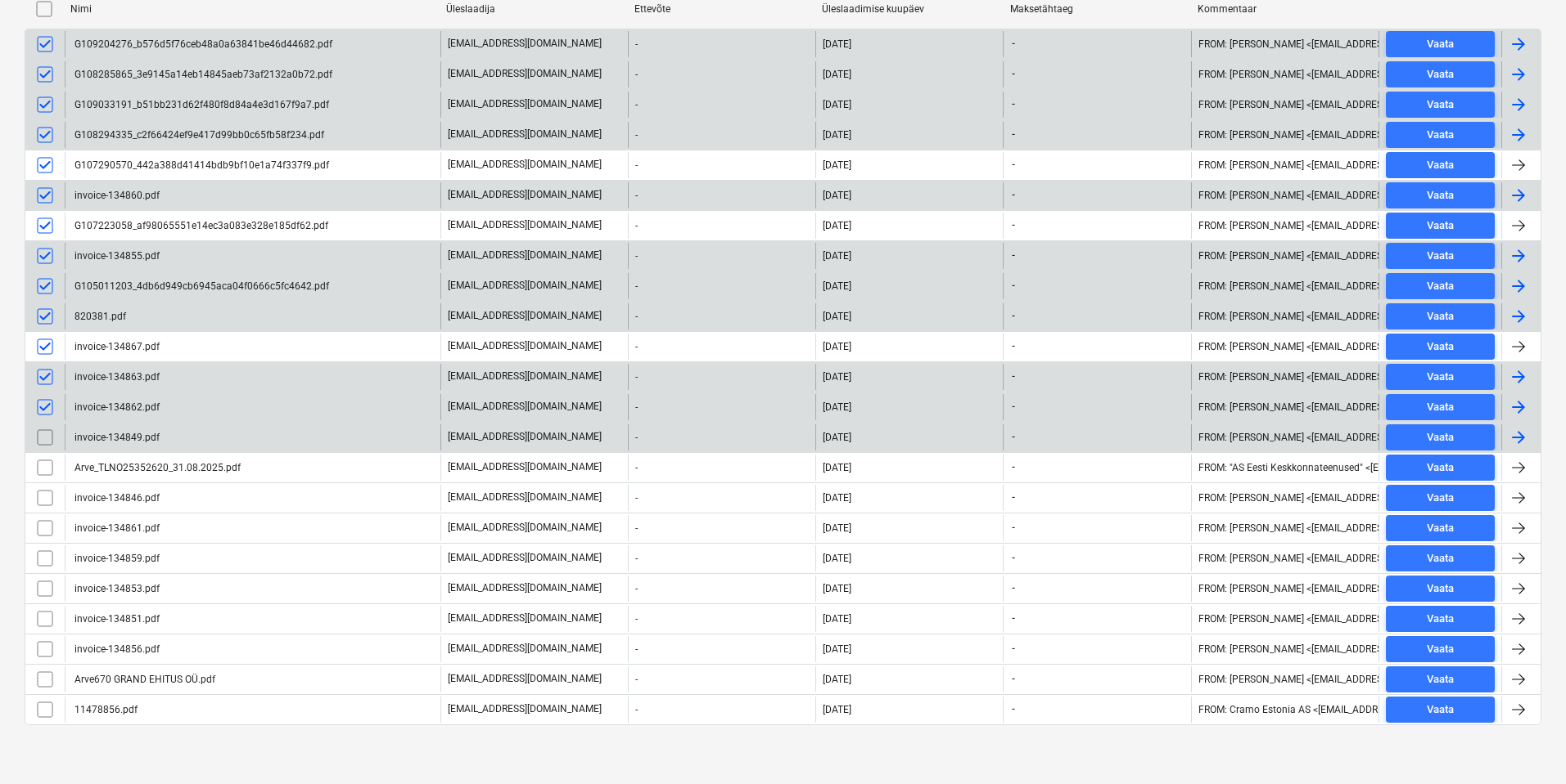
click at [51, 441] on input "checkbox" at bounding box center [44, 437] width 26 height 26
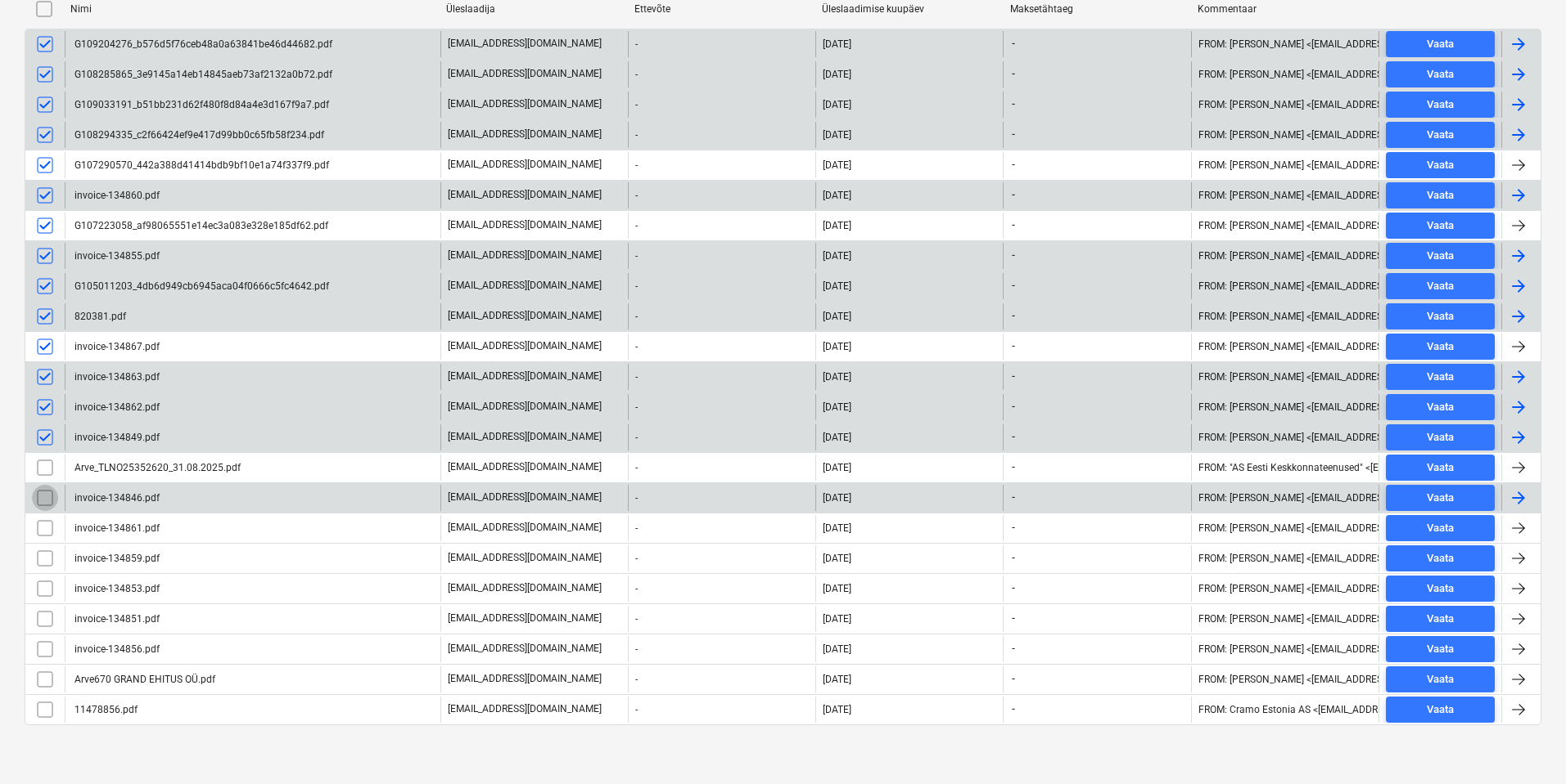
click at [43, 501] on input "checkbox" at bounding box center [44, 497] width 26 height 26
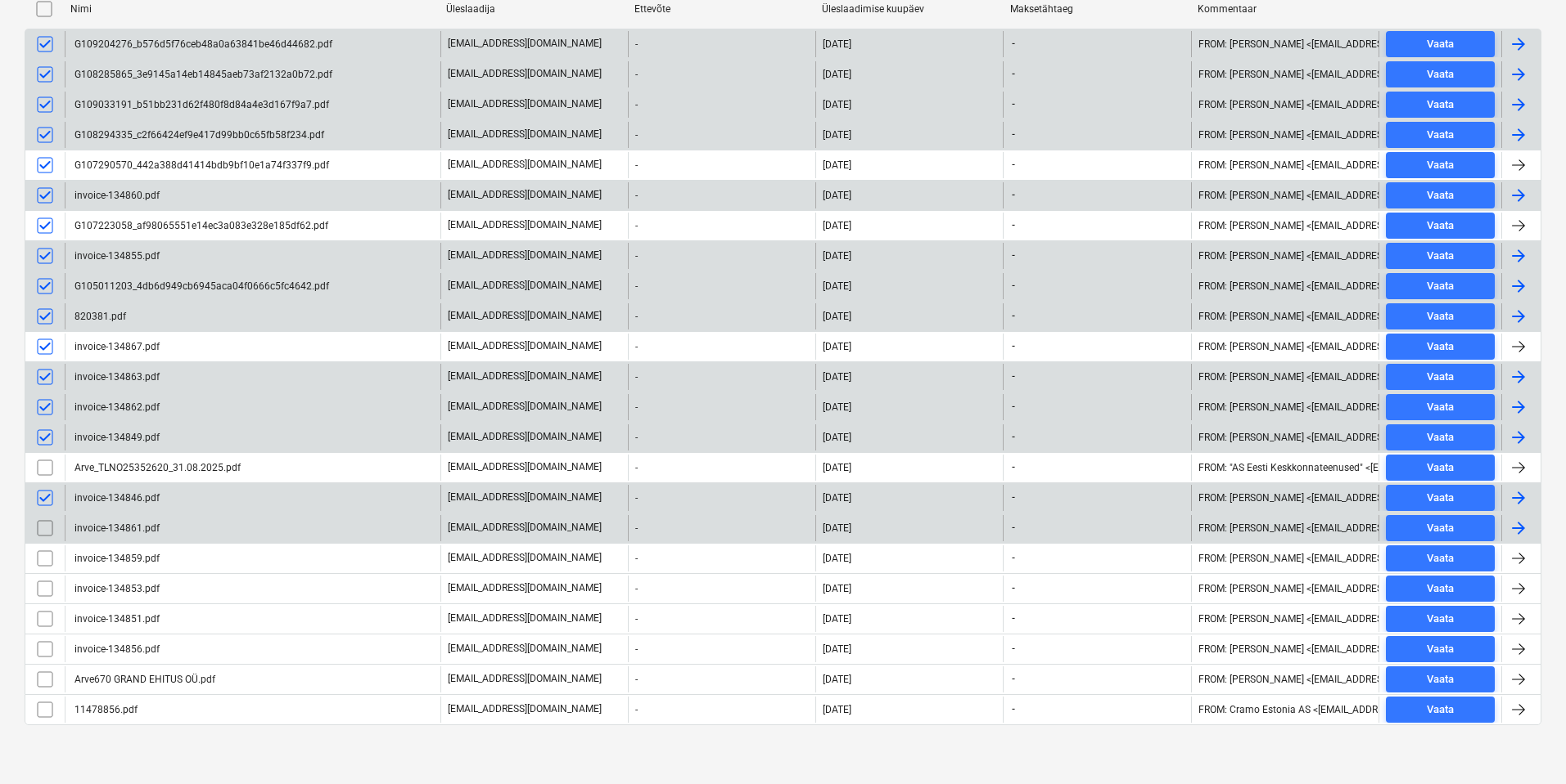
click at [43, 528] on input "checkbox" at bounding box center [44, 528] width 26 height 26
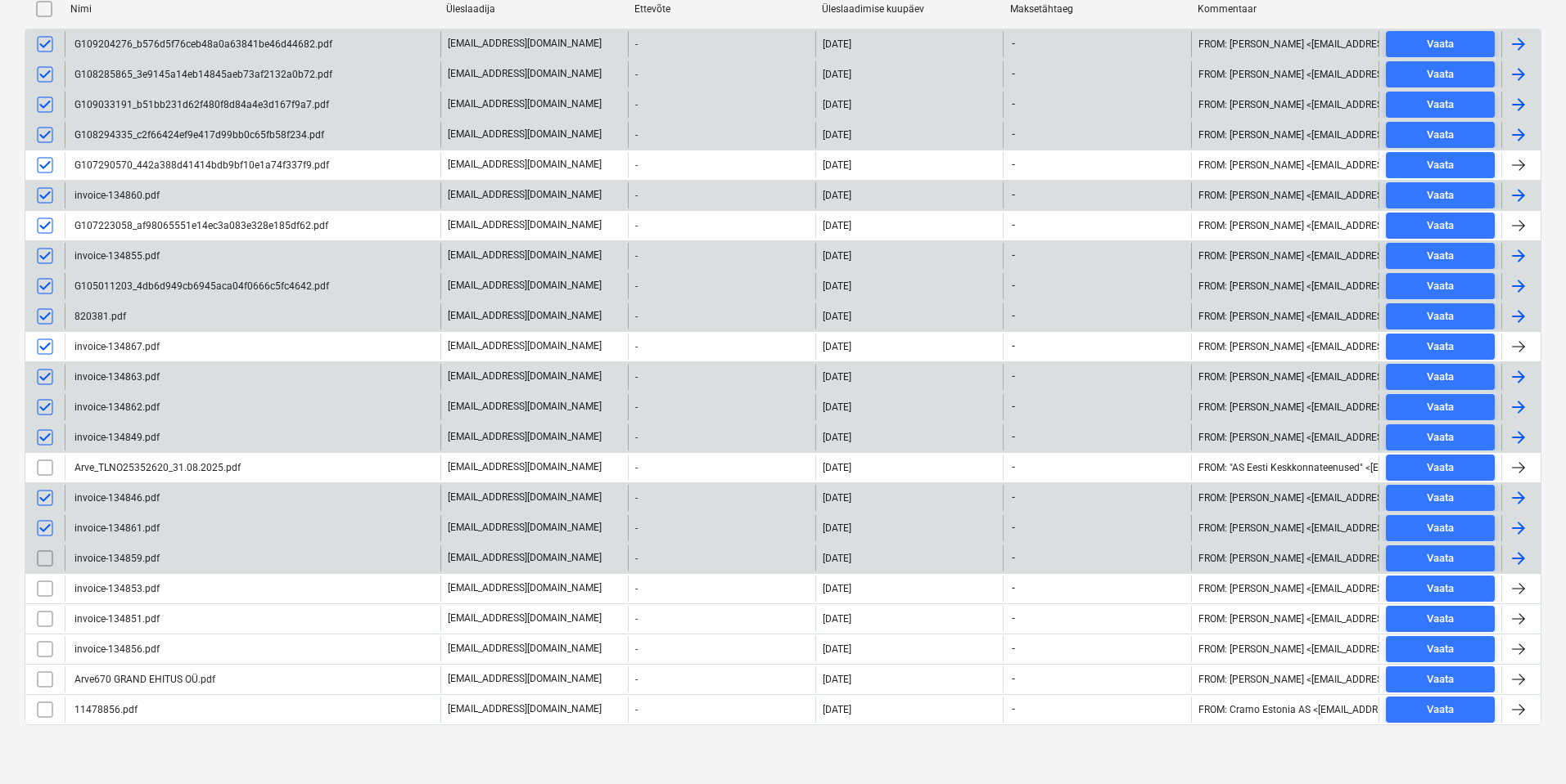
click at [46, 553] on input "checkbox" at bounding box center [44, 558] width 26 height 26
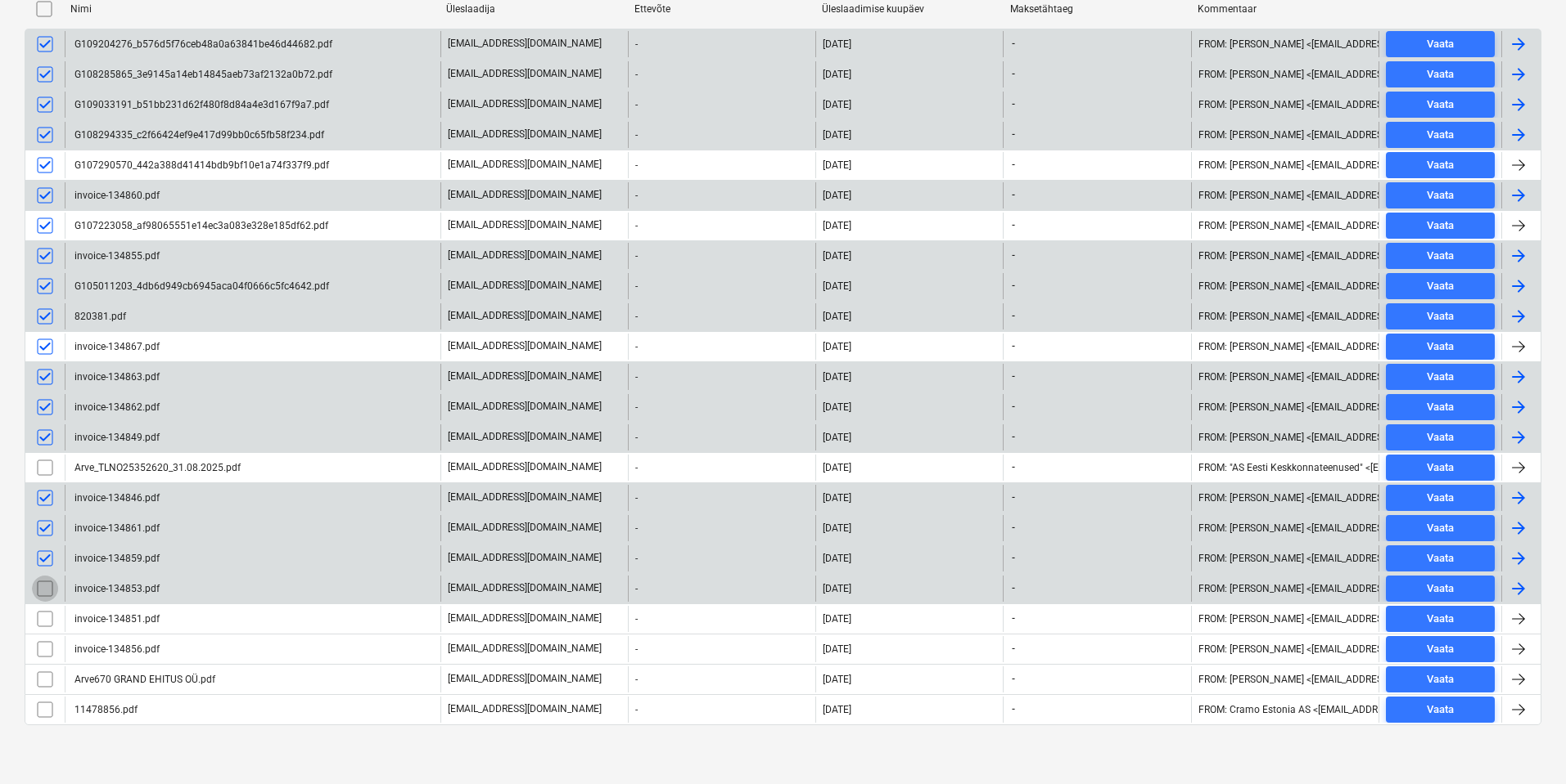
click at [43, 582] on input "checkbox" at bounding box center [44, 588] width 26 height 26
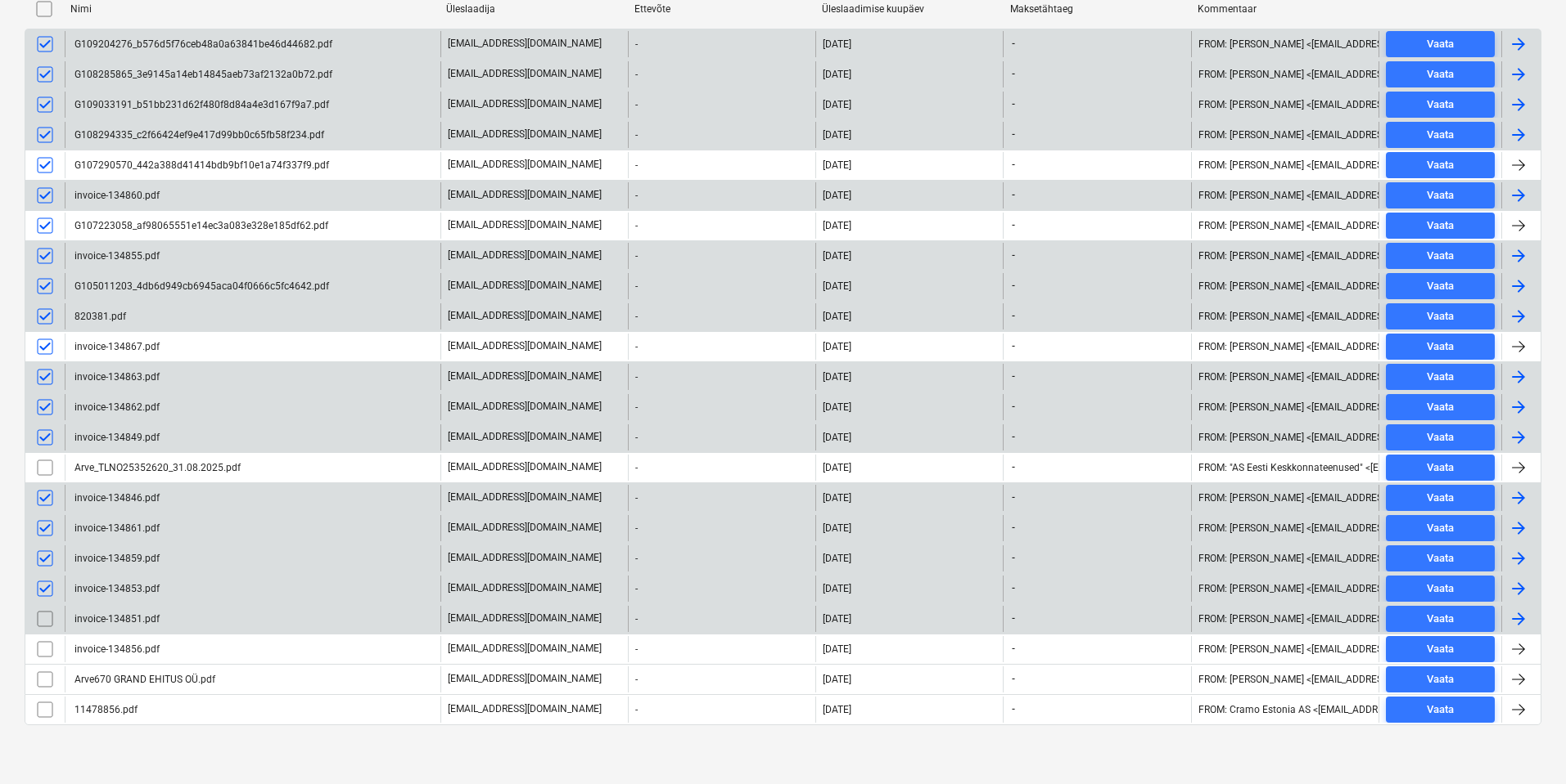
click at [44, 615] on input "checkbox" at bounding box center [44, 619] width 26 height 26
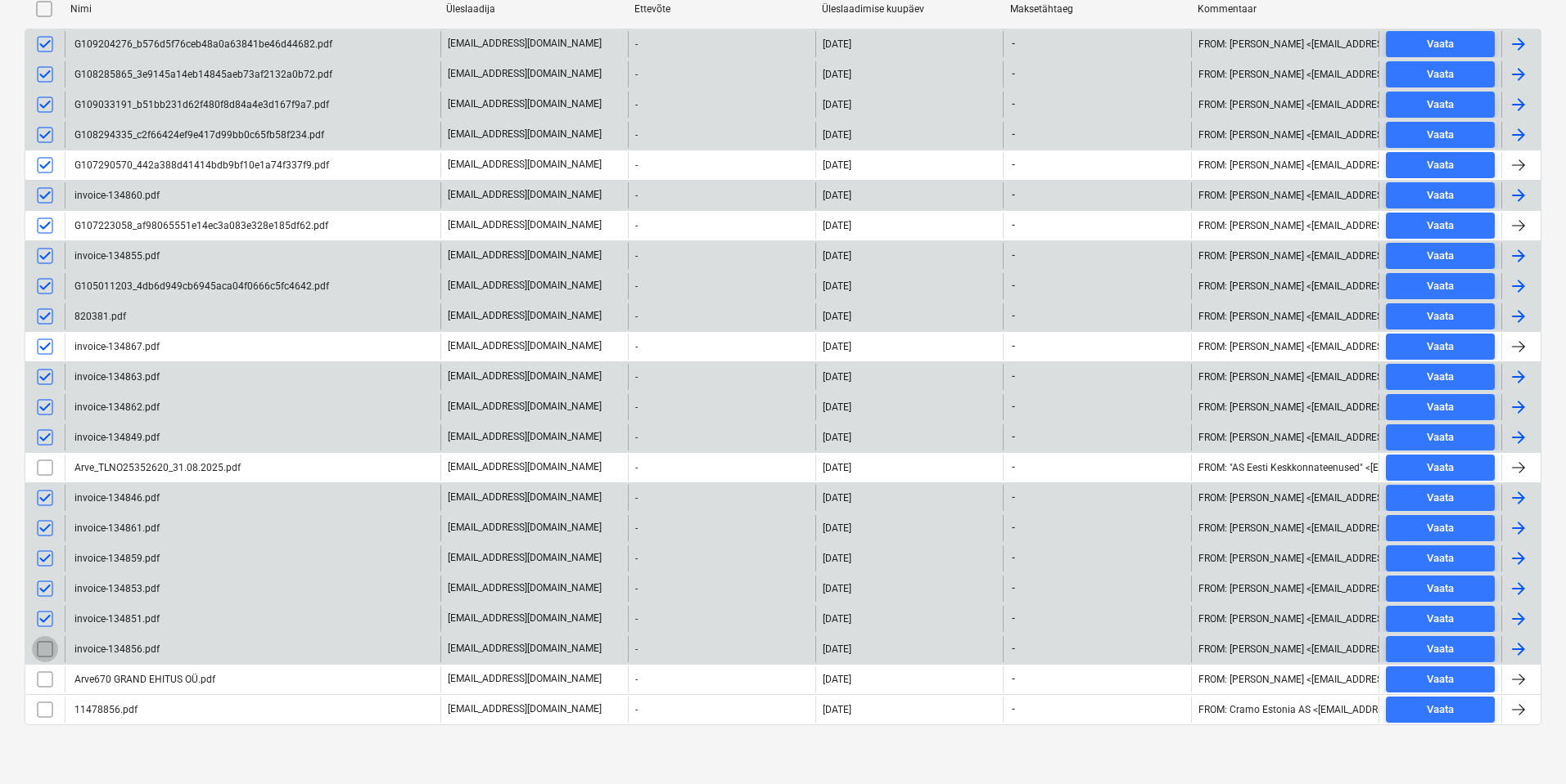
click at [46, 653] on input "checkbox" at bounding box center [44, 649] width 26 height 26
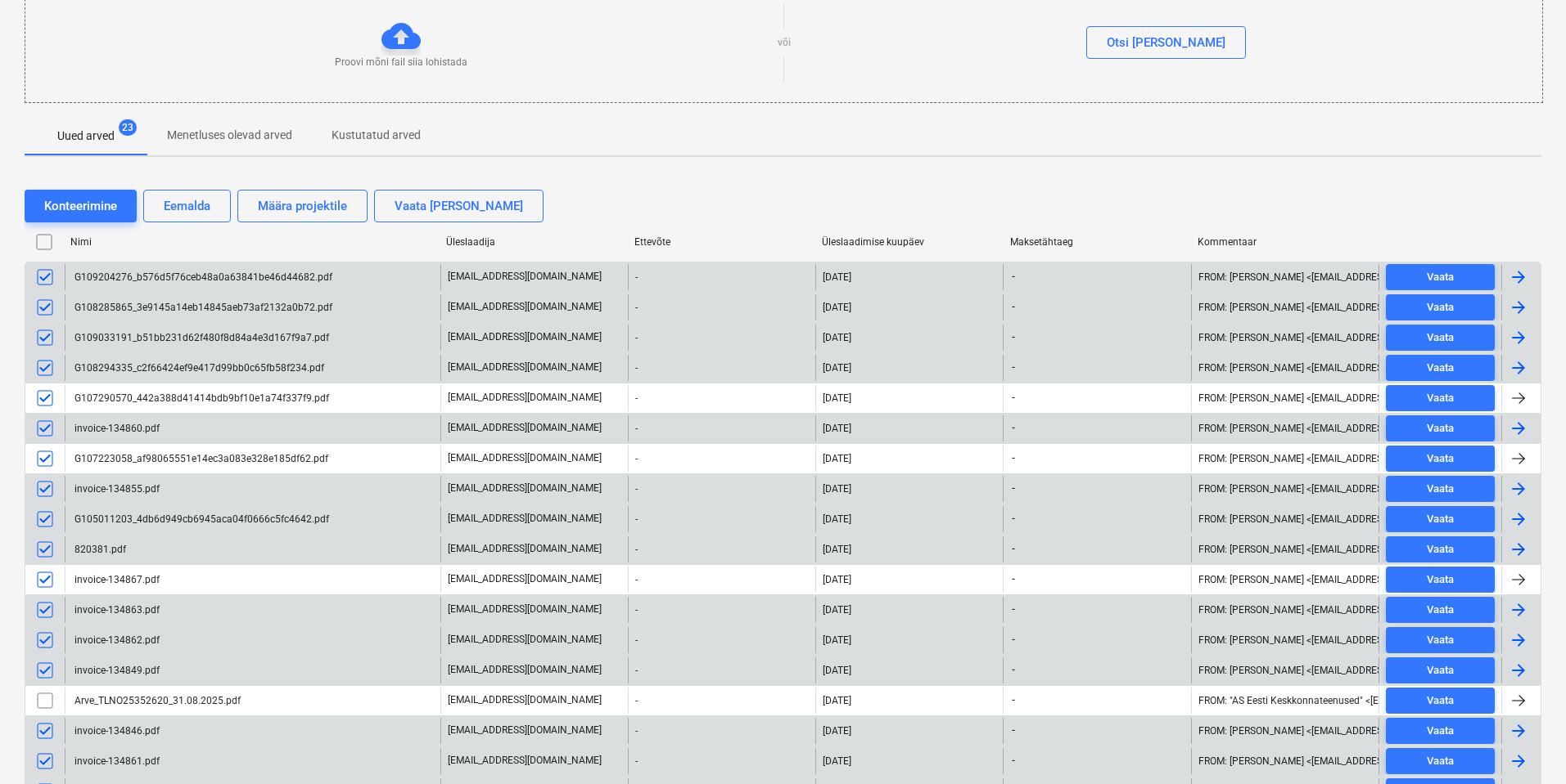
scroll to position [245, 0]
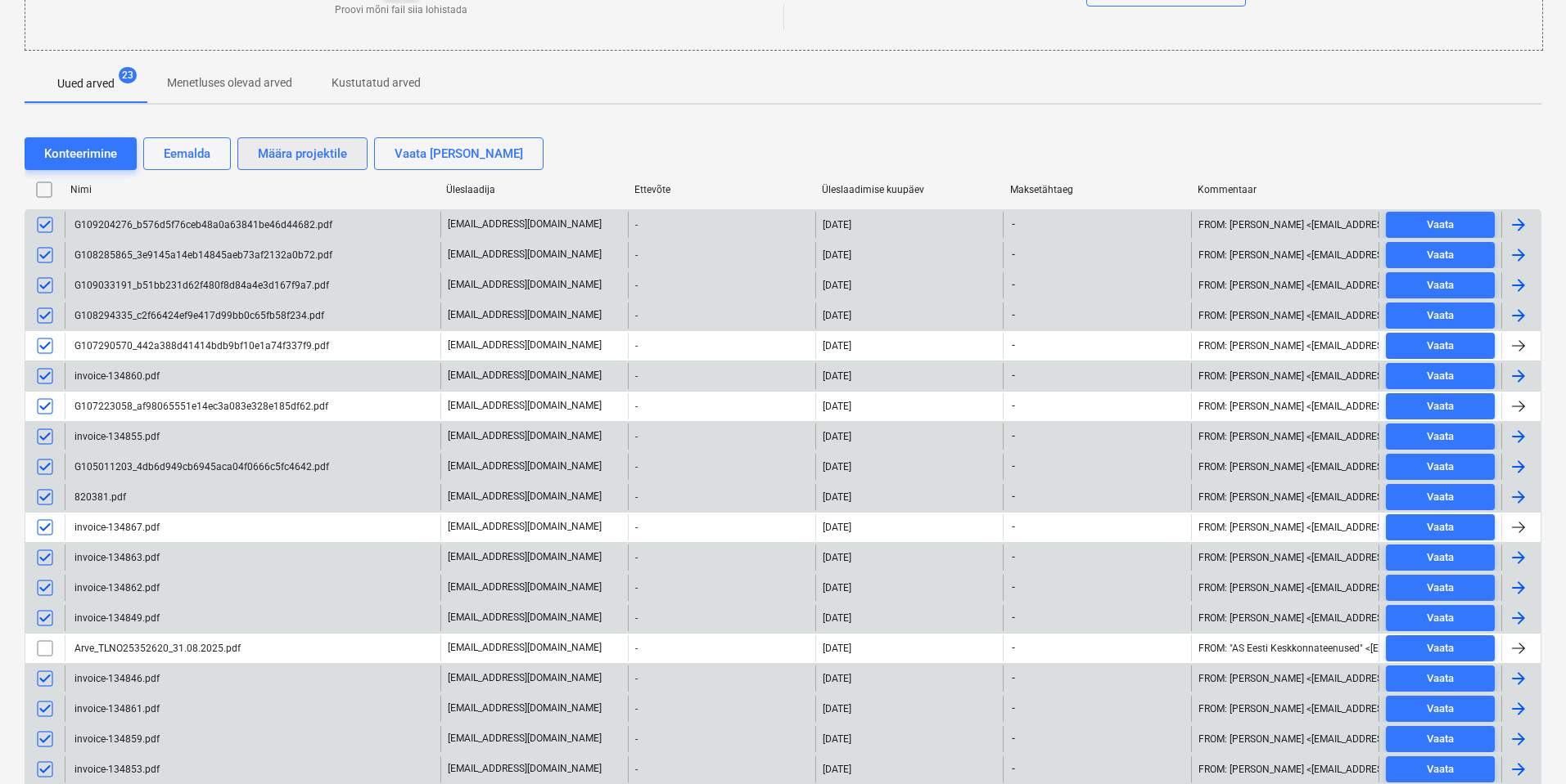
click at [324, 153] on div "Määra projektile" at bounding box center [302, 154] width 89 height 21
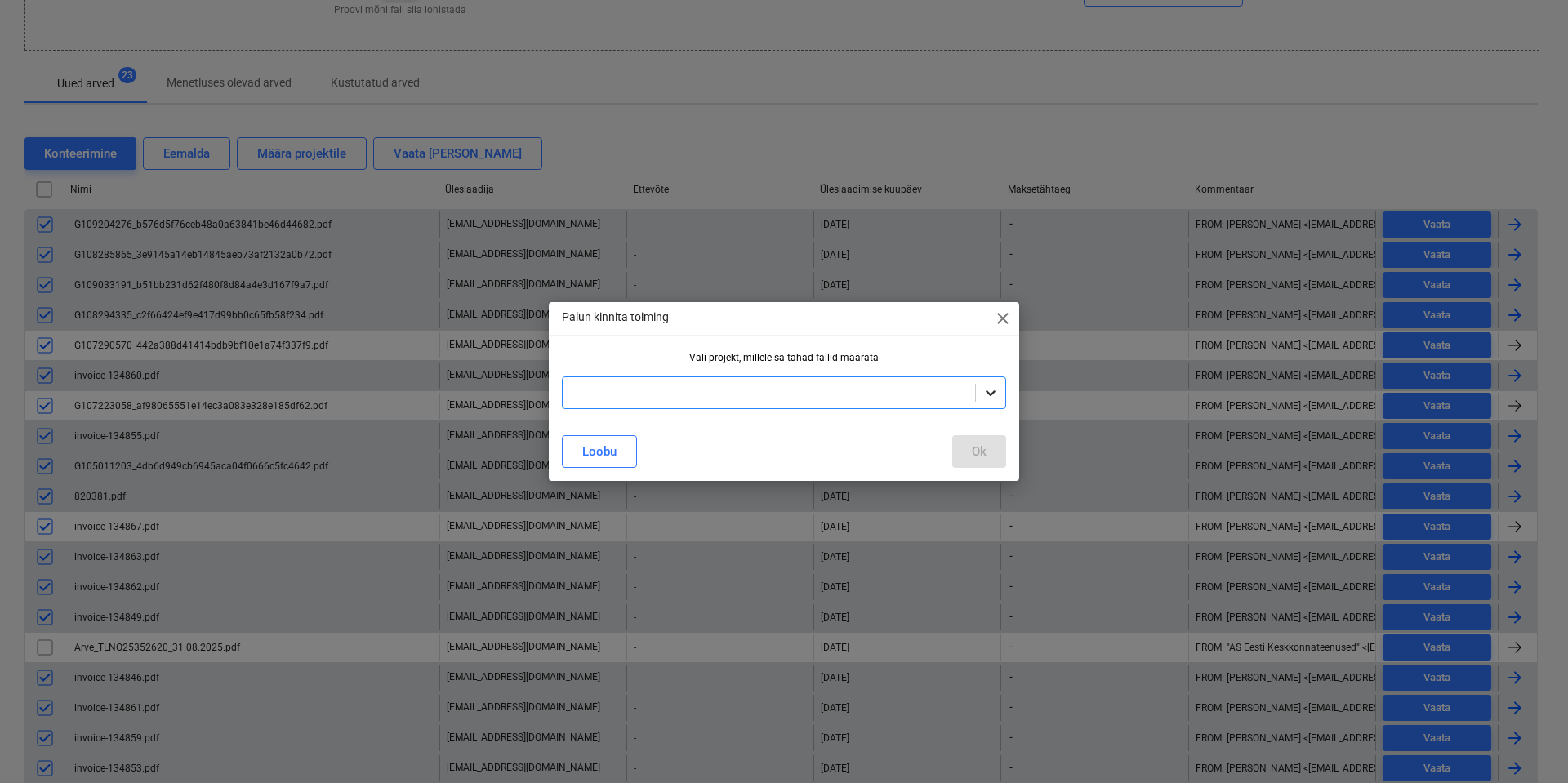
click at [993, 393] on icon at bounding box center [990, 393] width 10 height 6
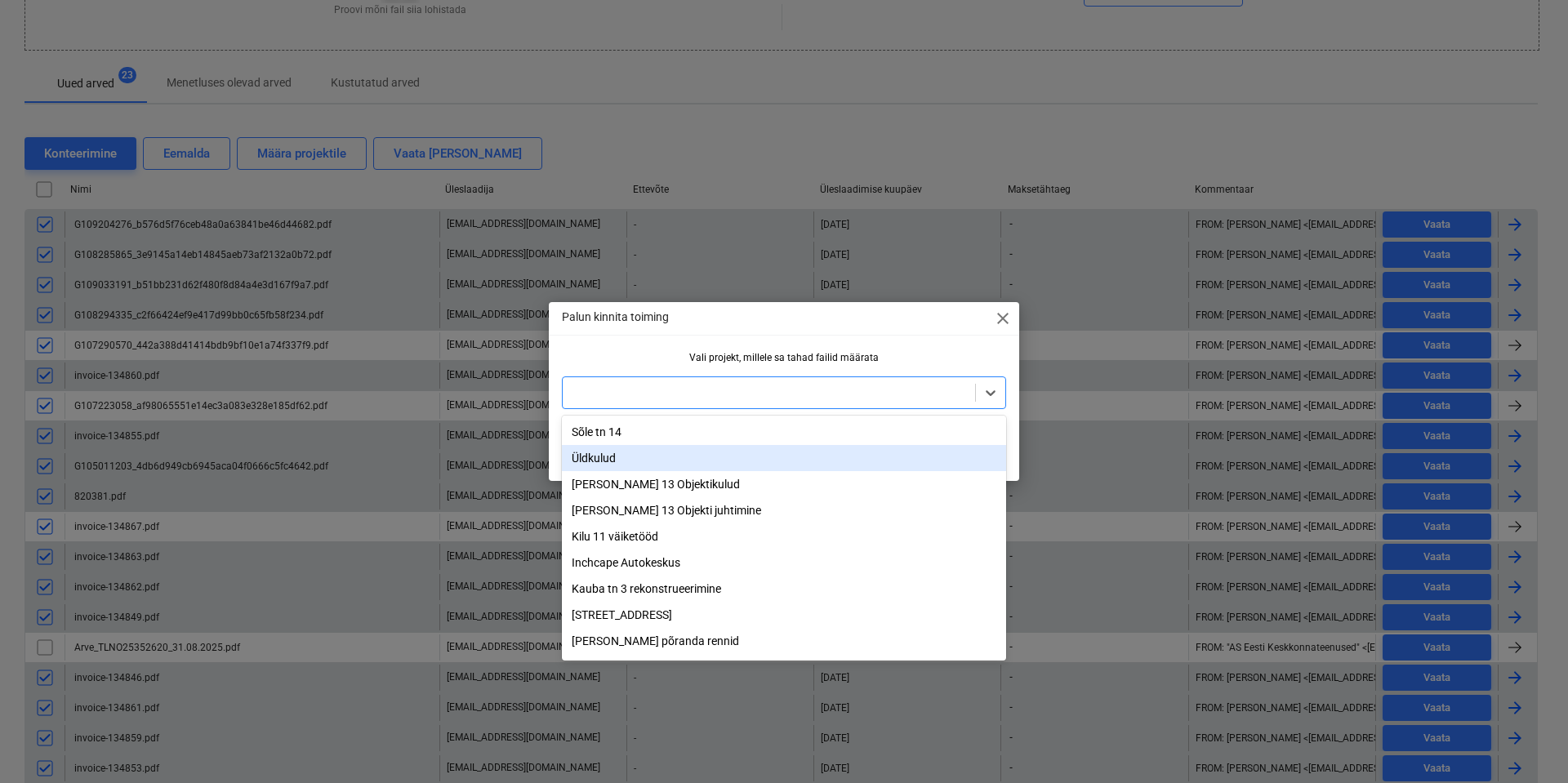
click at [737, 457] on div "Üldkulud" at bounding box center [784, 458] width 445 height 26
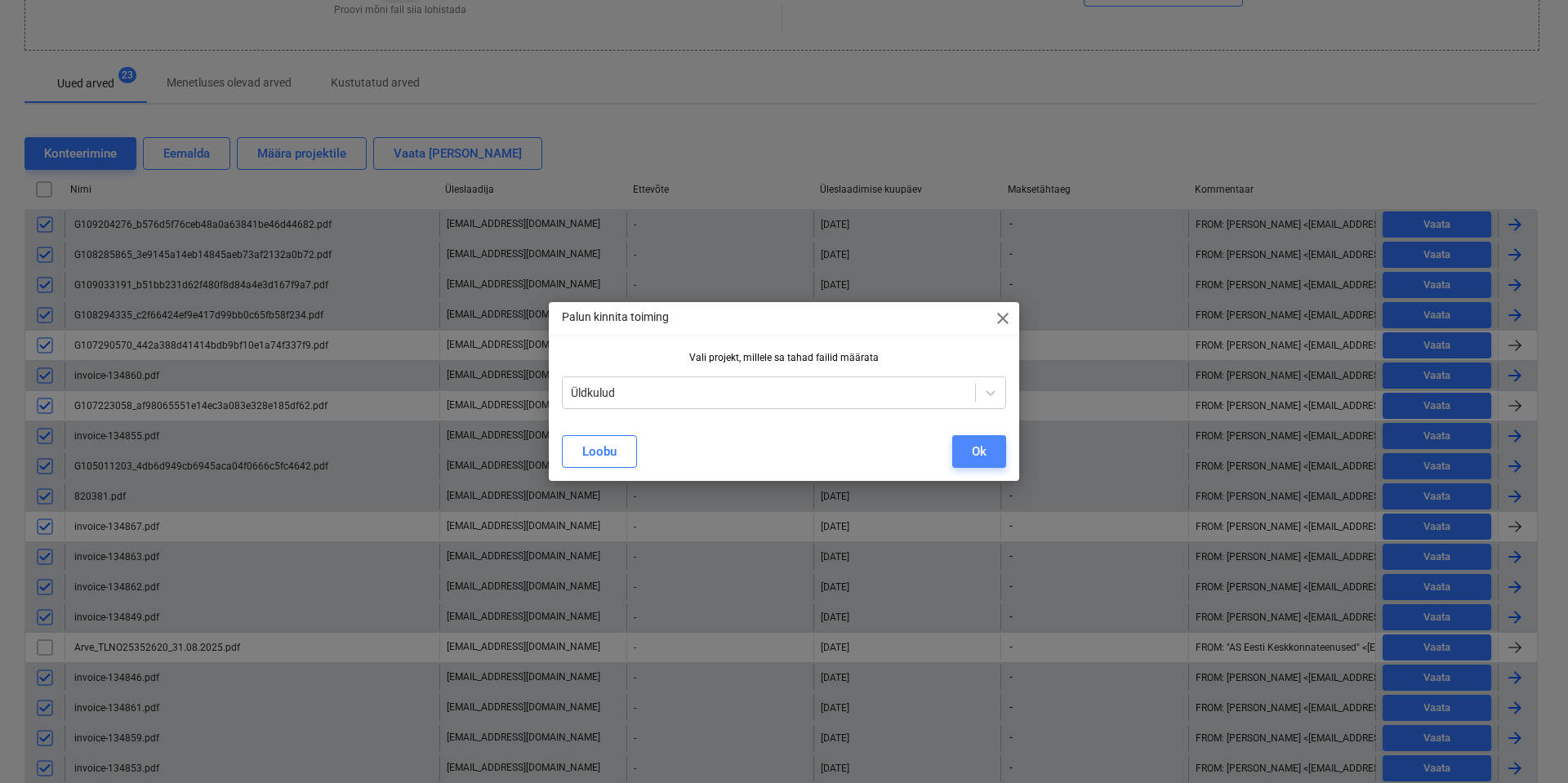
click at [976, 456] on div "Ok" at bounding box center [979, 451] width 14 height 21
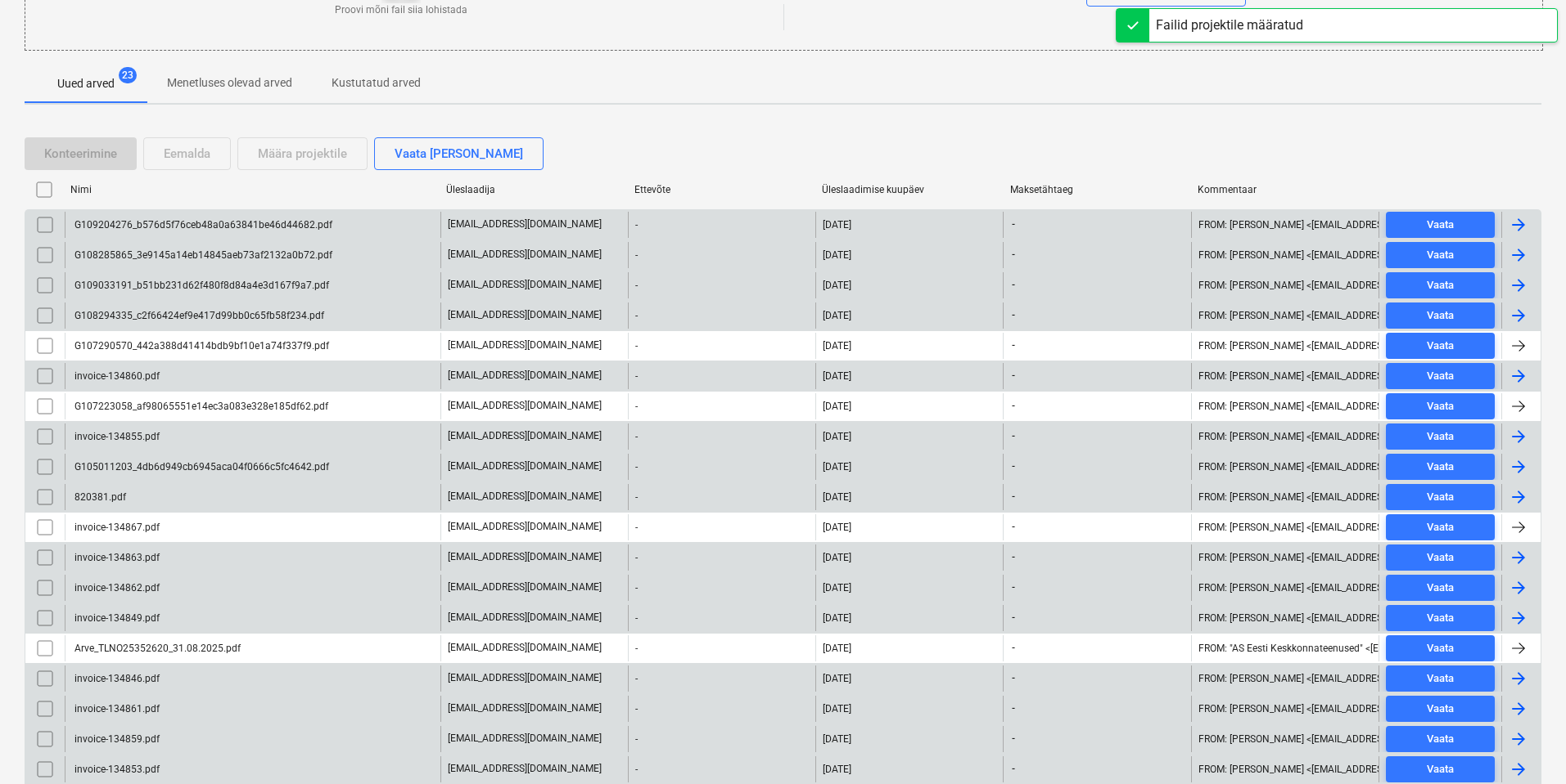
scroll to position [0, 0]
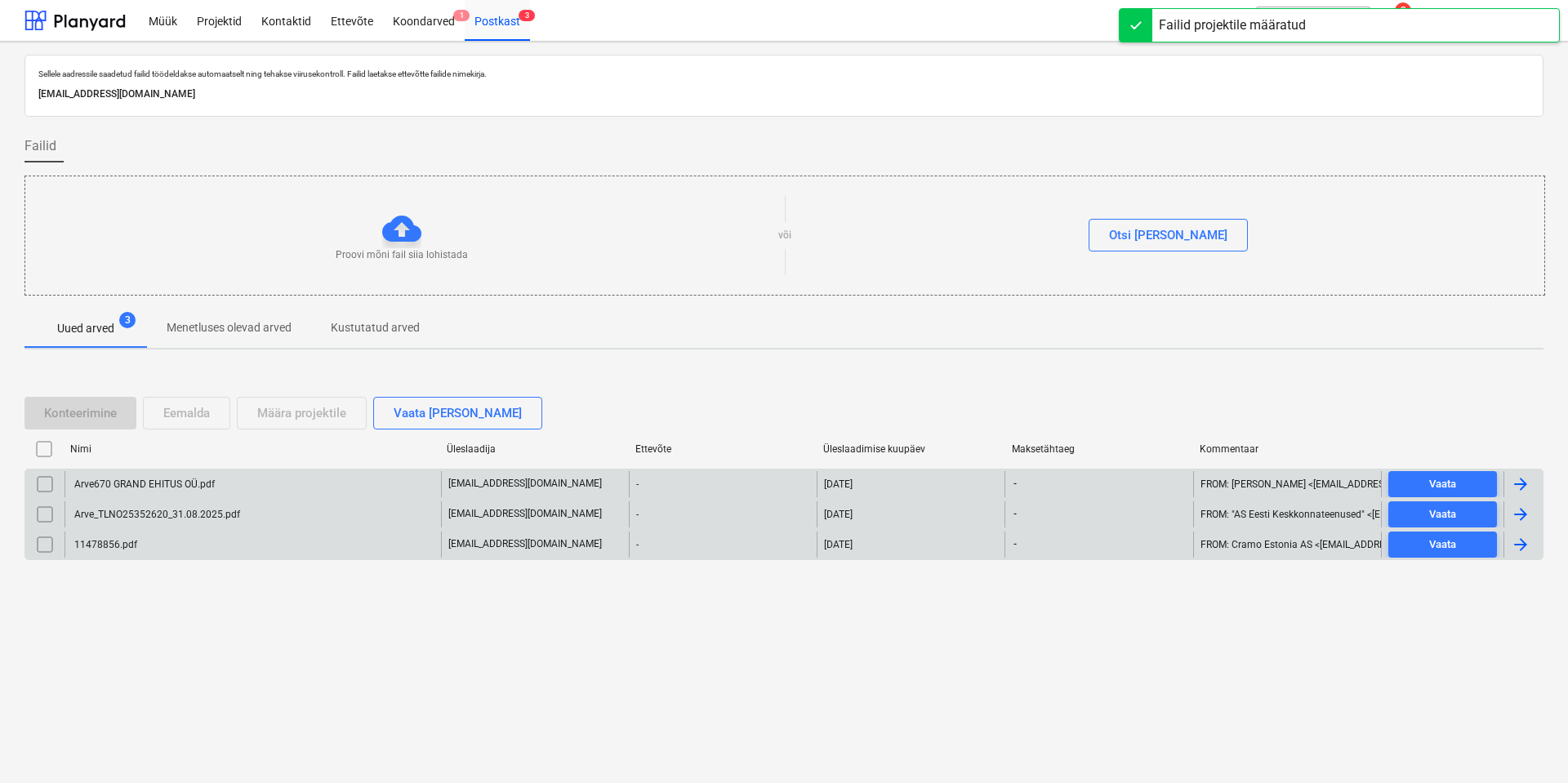
click at [157, 483] on div "Arve670 GRAND EHITUS OÜ.pdf" at bounding box center [144, 484] width 143 height 12
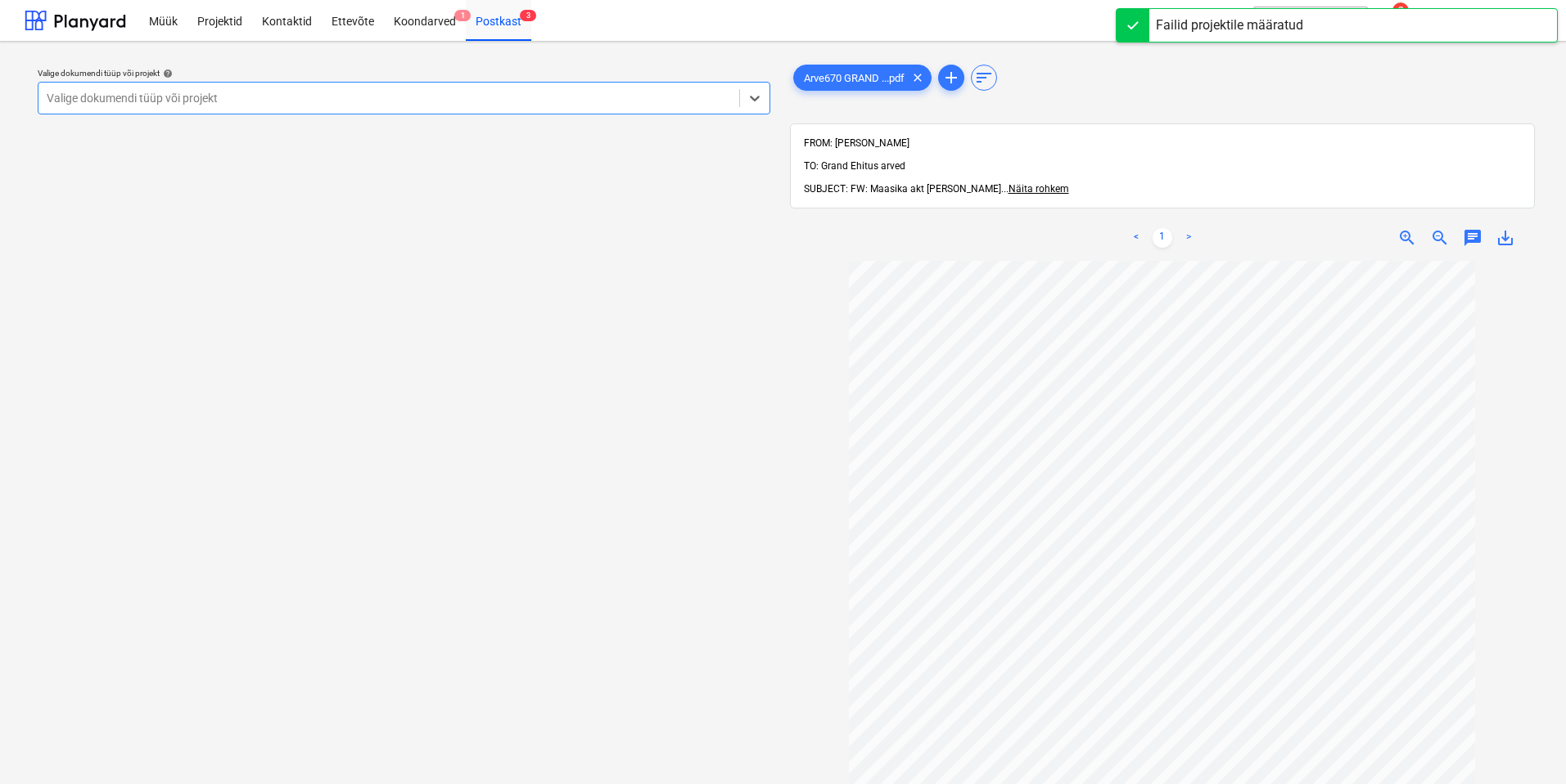
click at [517, 94] on div at bounding box center [388, 98] width 684 height 16
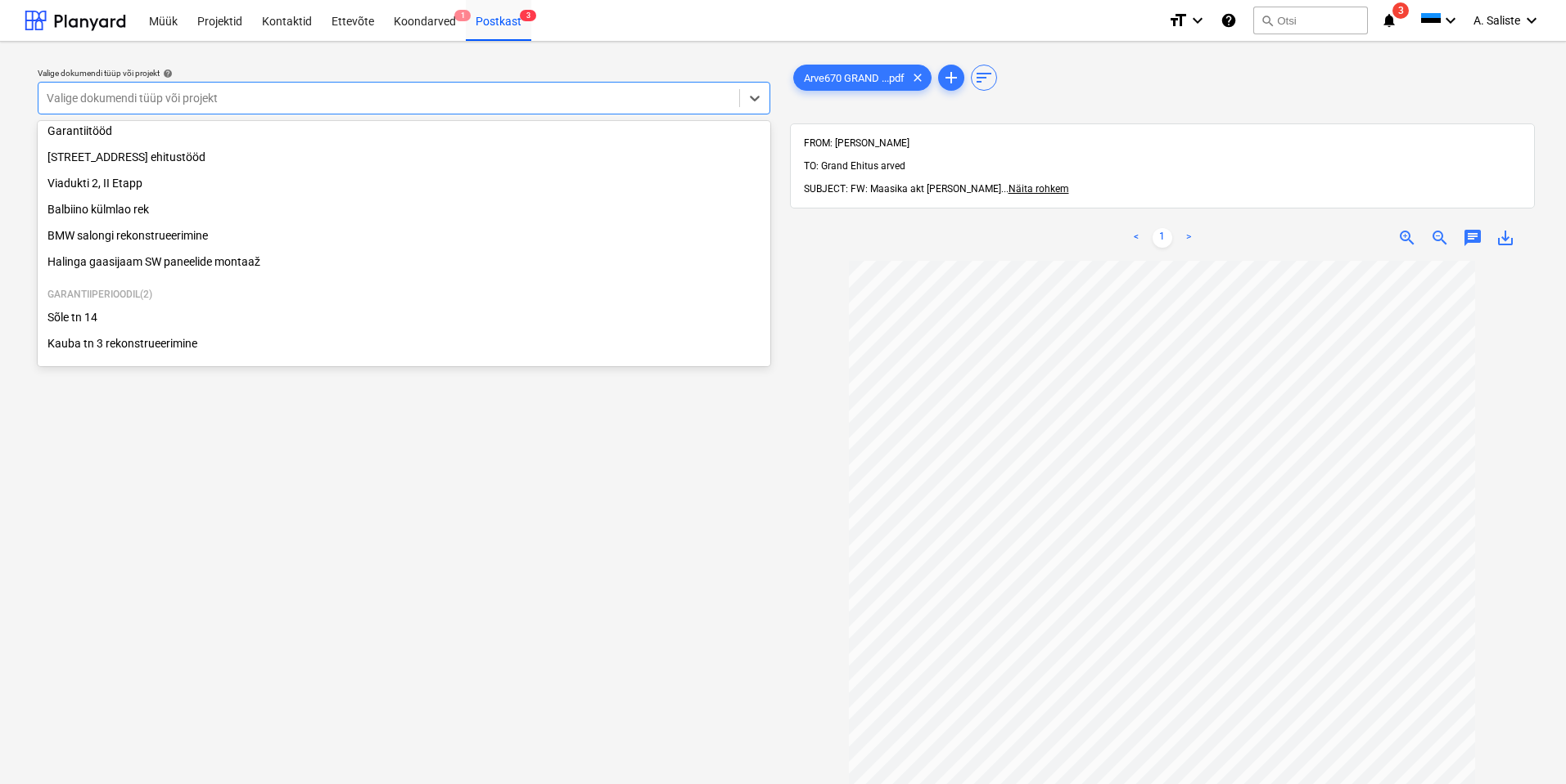
scroll to position [279, 0]
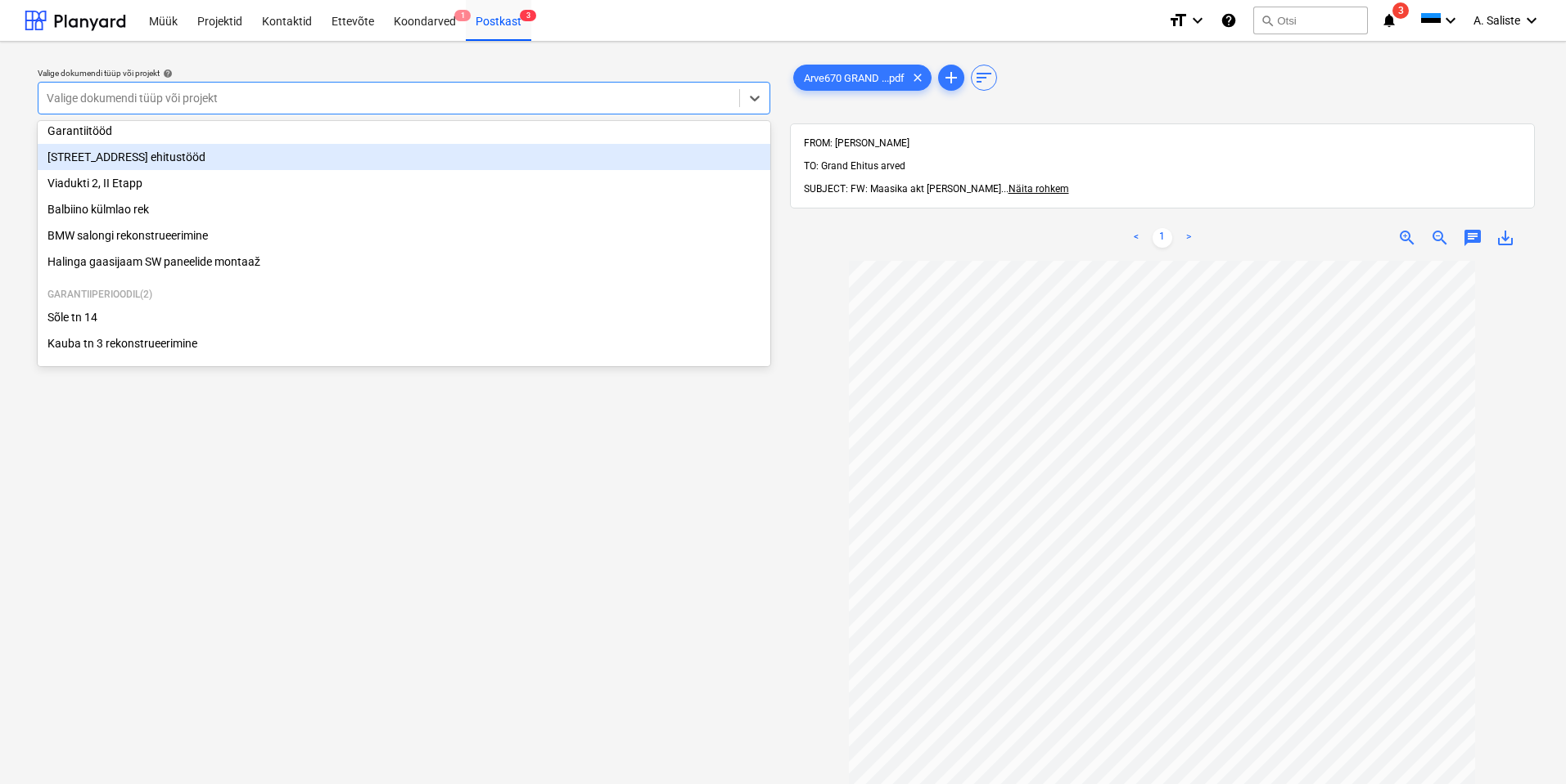
click at [171, 159] on div "[STREET_ADDRESS] ehitustööd" at bounding box center [404, 156] width 732 height 26
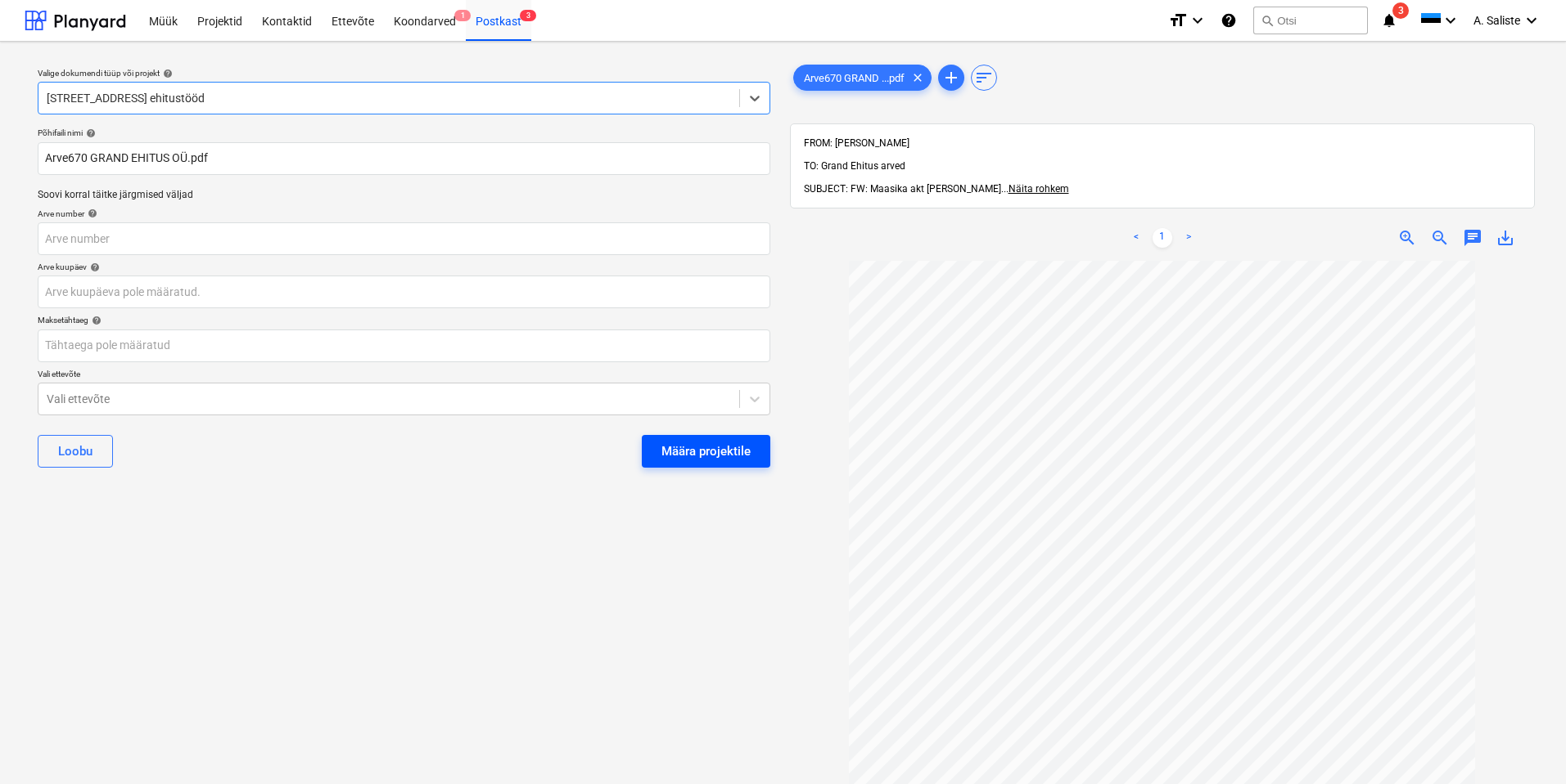
click at [683, 448] on div "Määra projektile" at bounding box center [705, 452] width 89 height 21
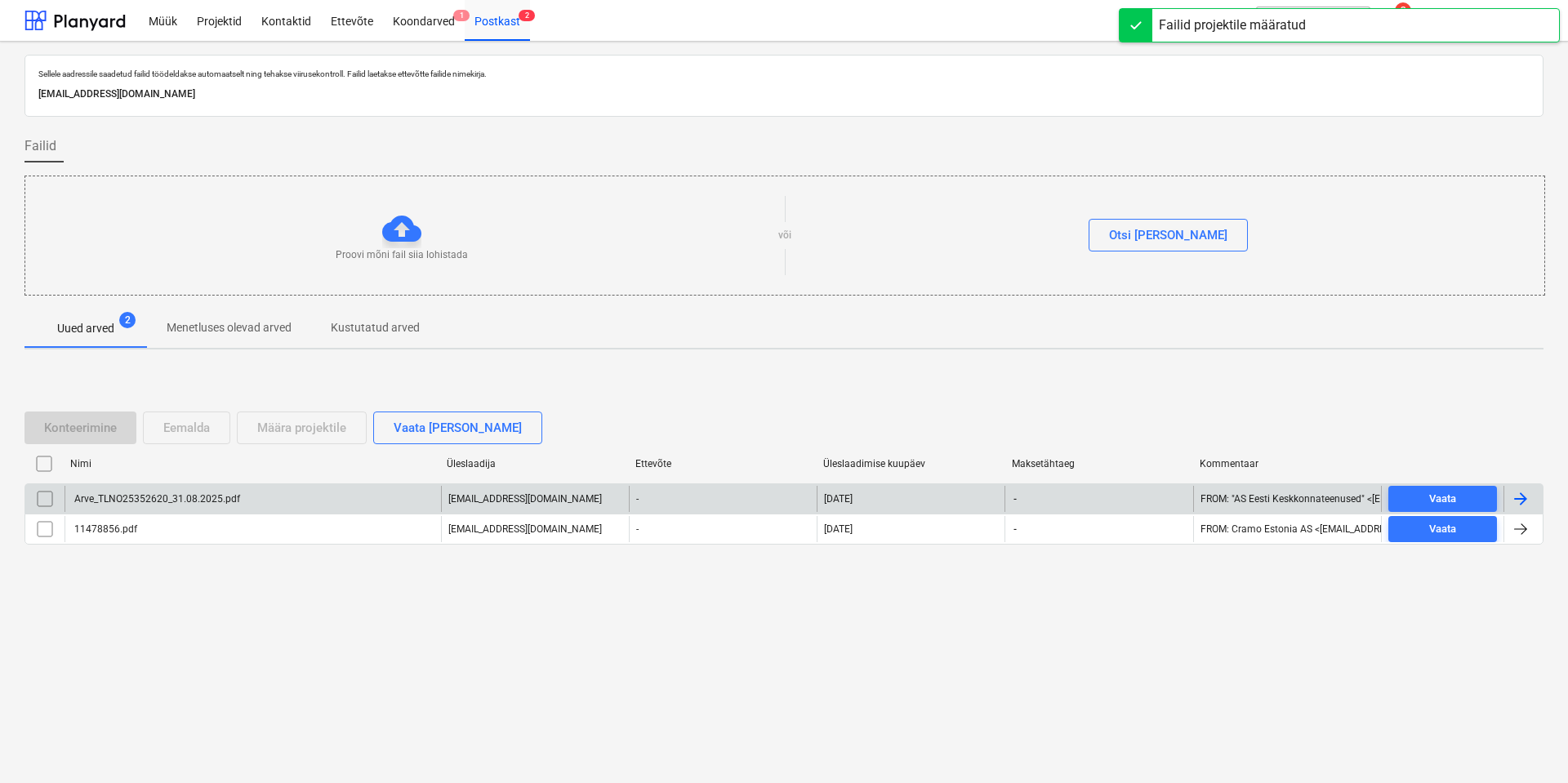
click at [83, 502] on div "Arve_TLNO25352620_31.08.2025.pdf" at bounding box center [156, 500] width 169 height 12
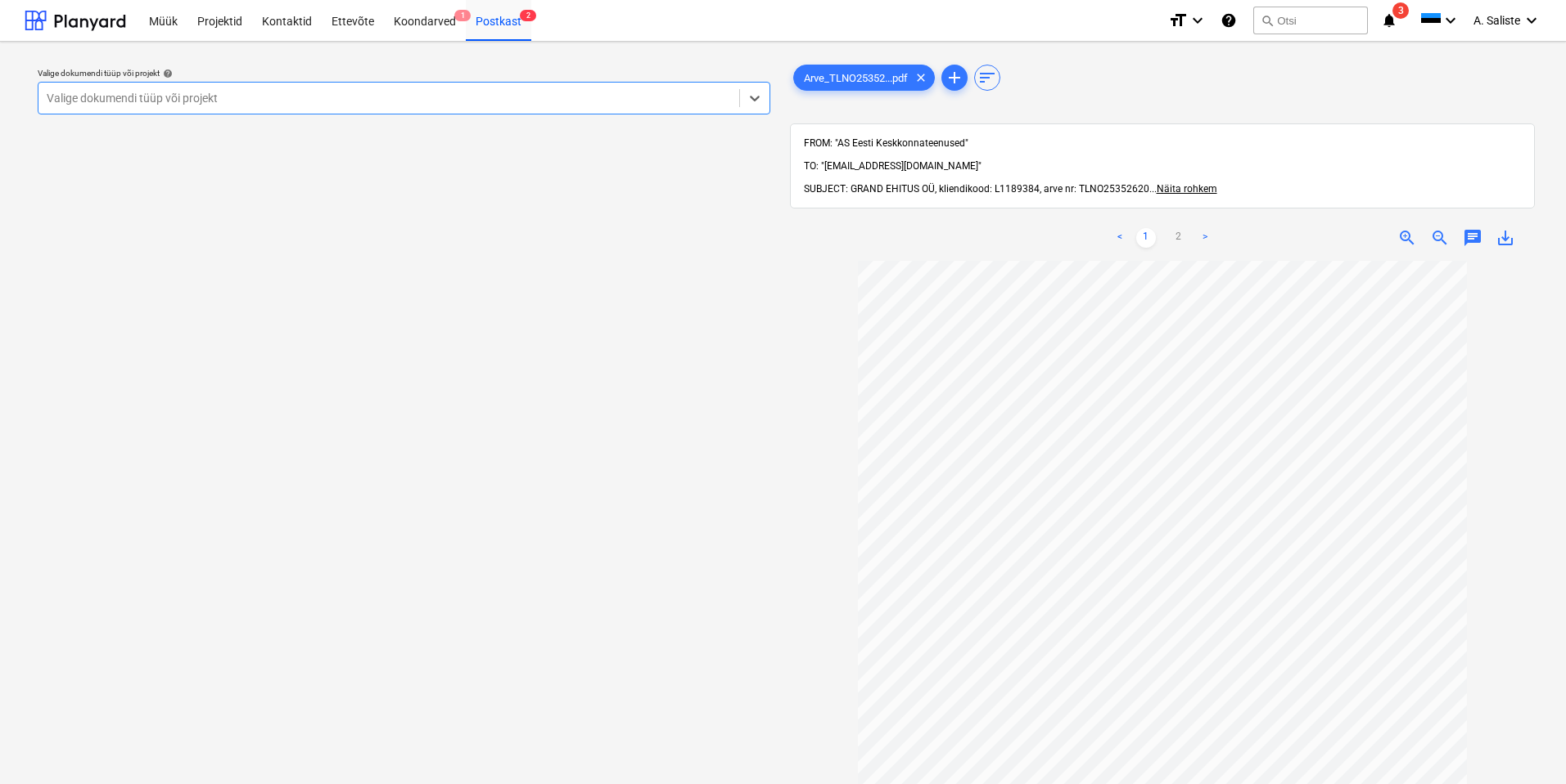
click at [510, 102] on div at bounding box center [388, 98] width 684 height 16
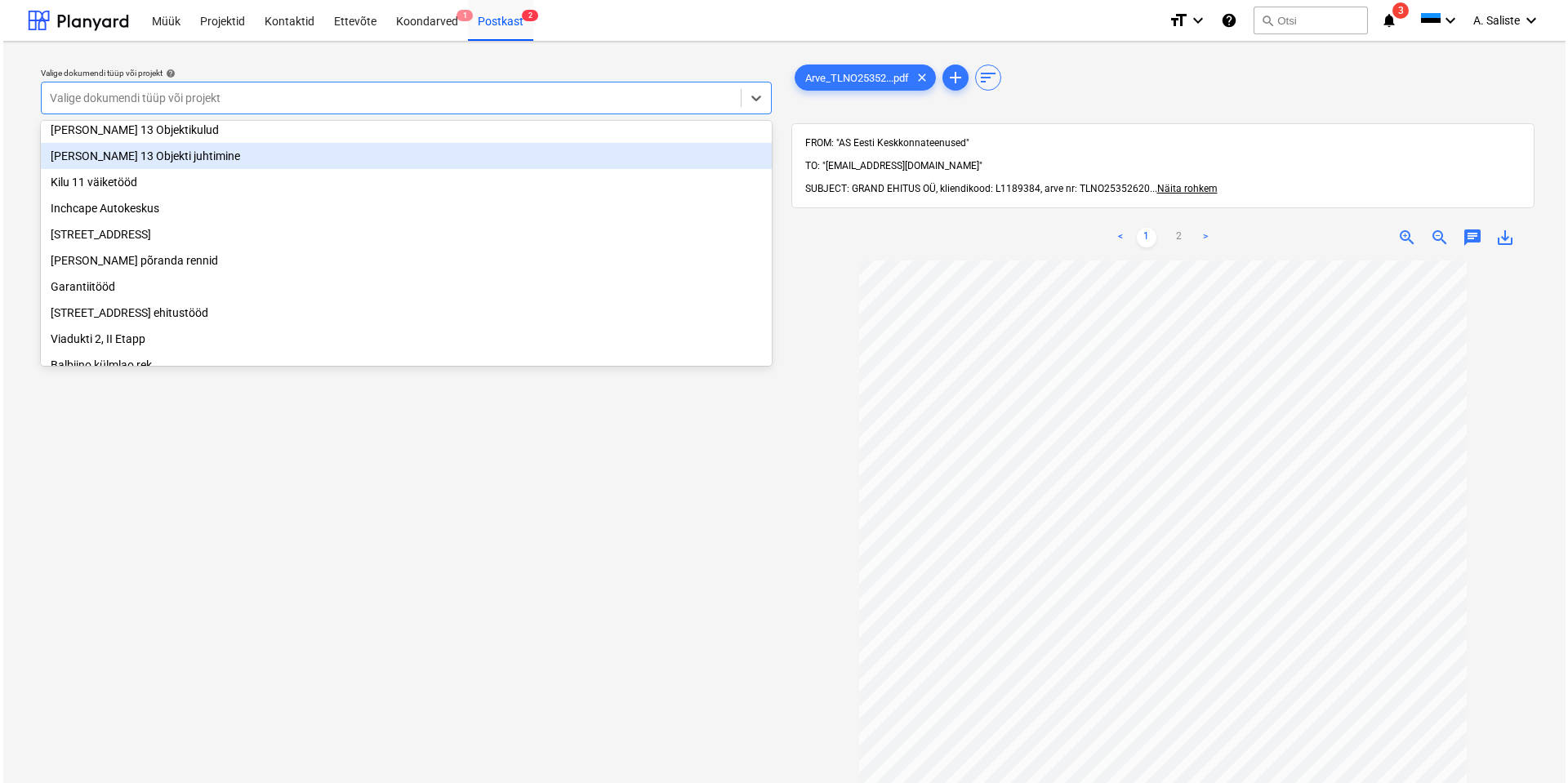
scroll to position [279, 0]
click at [174, 163] on div "[STREET_ADDRESS] ehitustööd" at bounding box center [403, 156] width 731 height 26
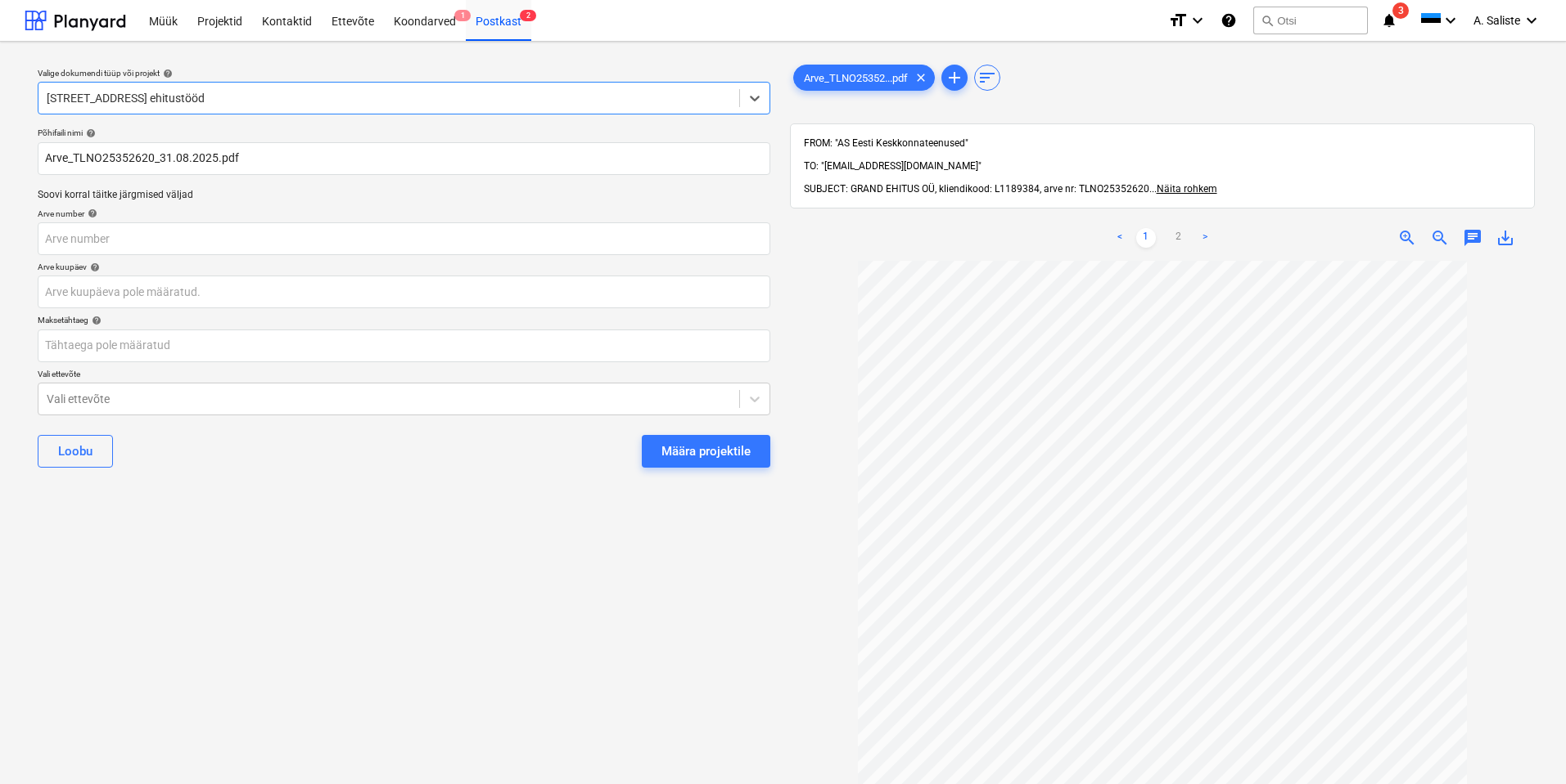
click at [687, 453] on div "Määra projektile" at bounding box center [705, 452] width 89 height 21
